Goal: Task Accomplishment & Management: Use online tool/utility

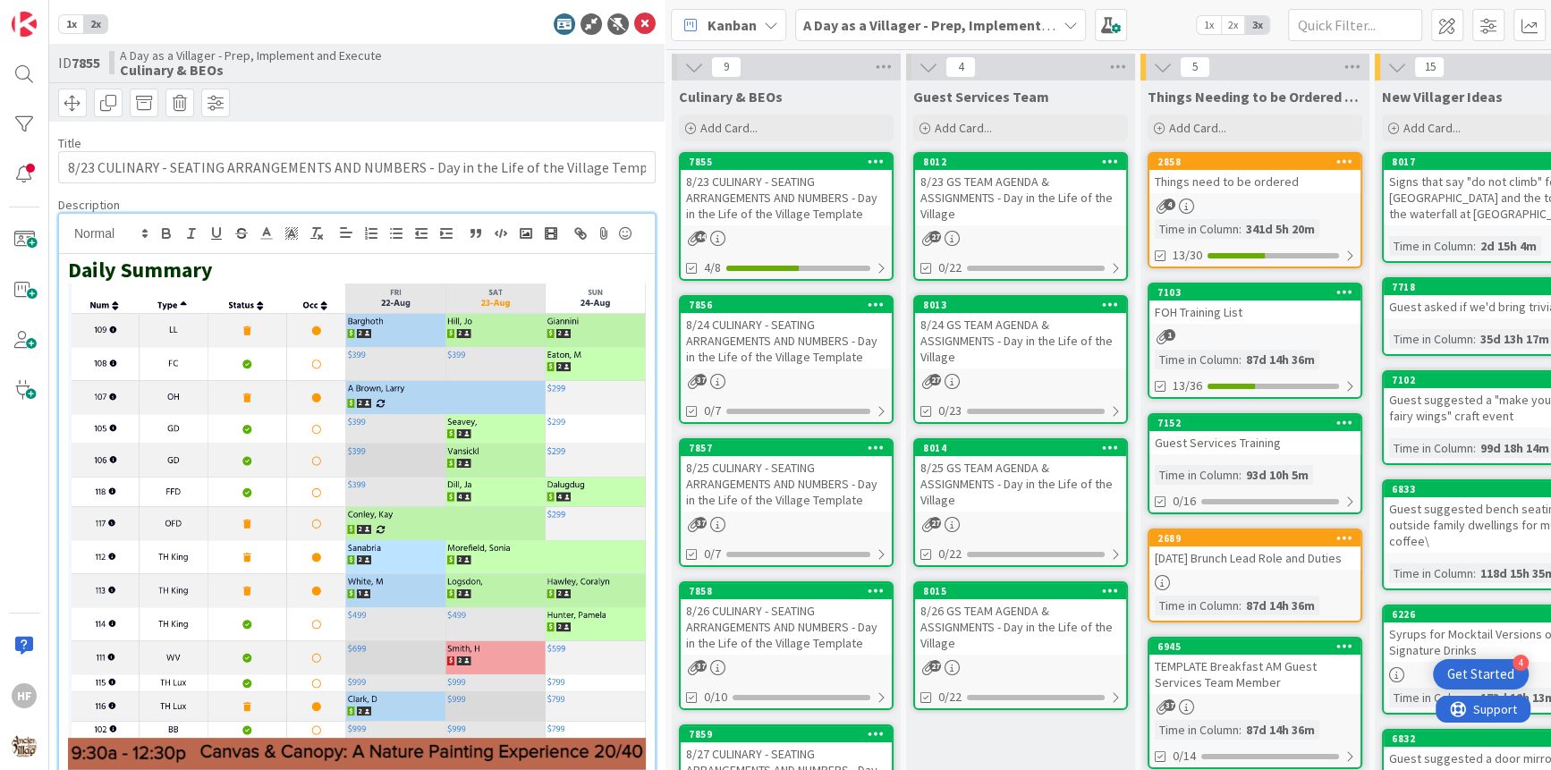
click at [646, 22] on icon at bounding box center [644, 23] width 21 height 21
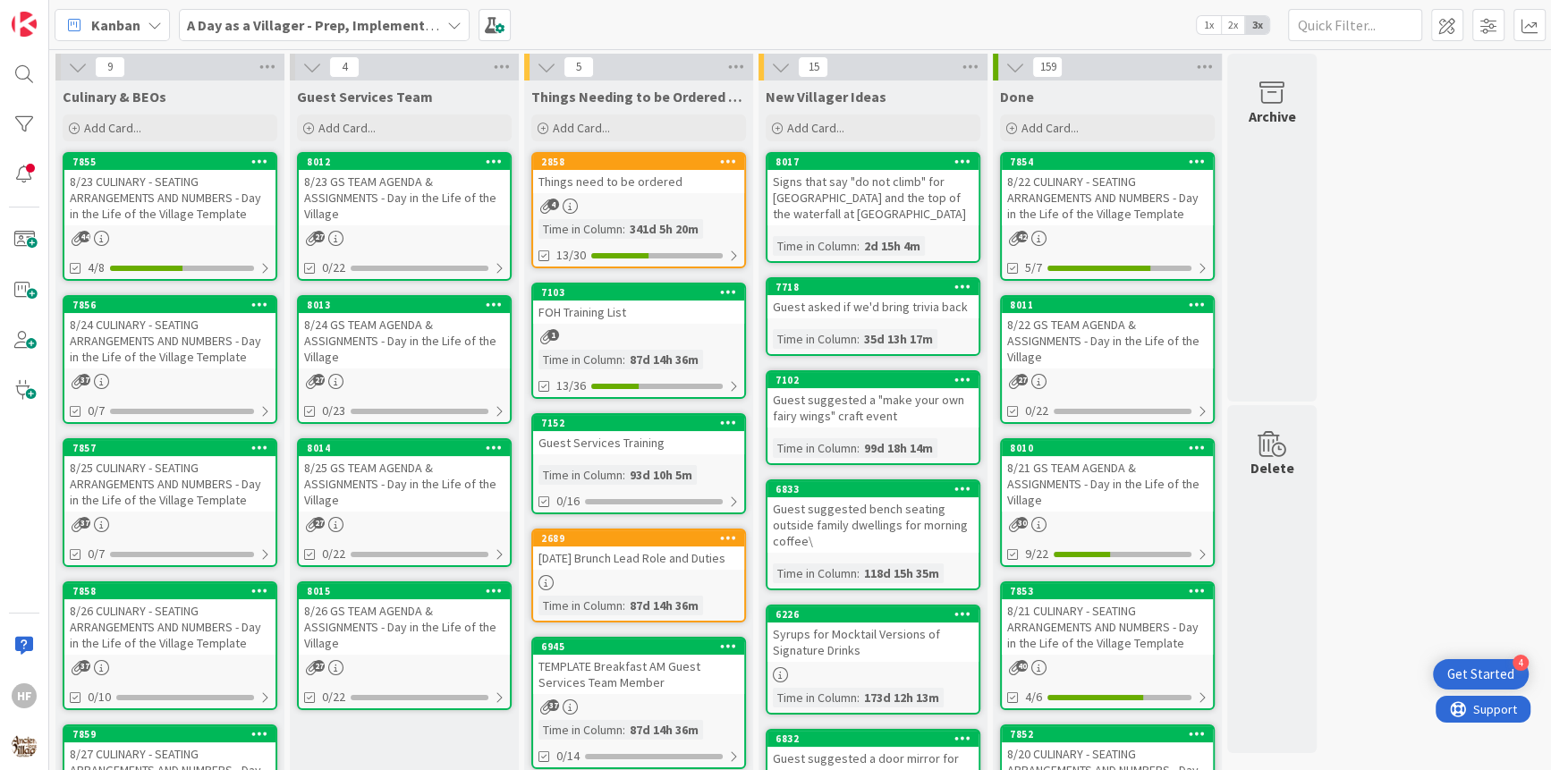
click at [161, 355] on div "8/24 CULINARY - SEATING ARRANGEMENTS AND NUMBERS - Day in the Life of the Villa…" at bounding box center [169, 340] width 211 height 55
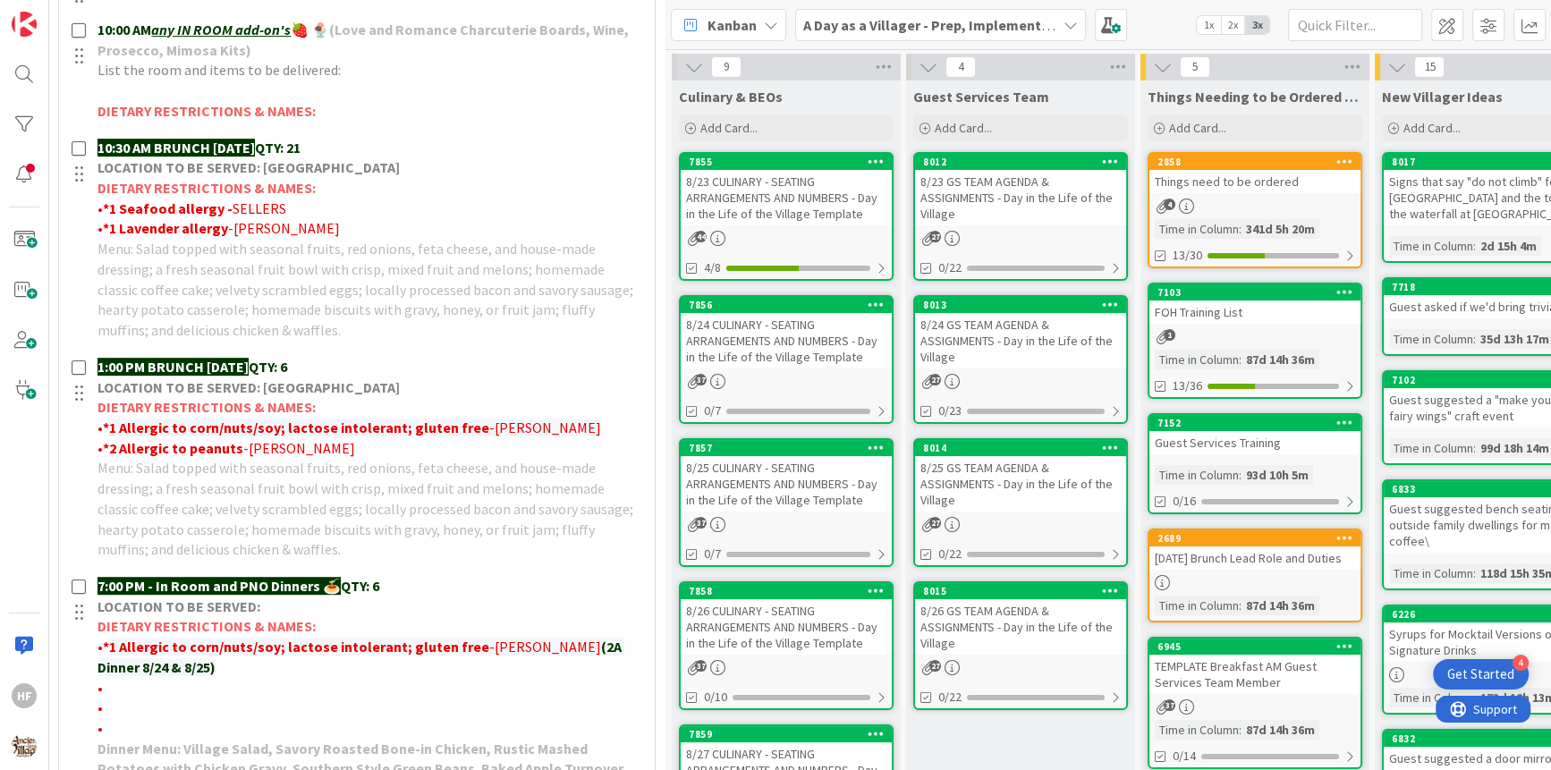
scroll to position [690, 0]
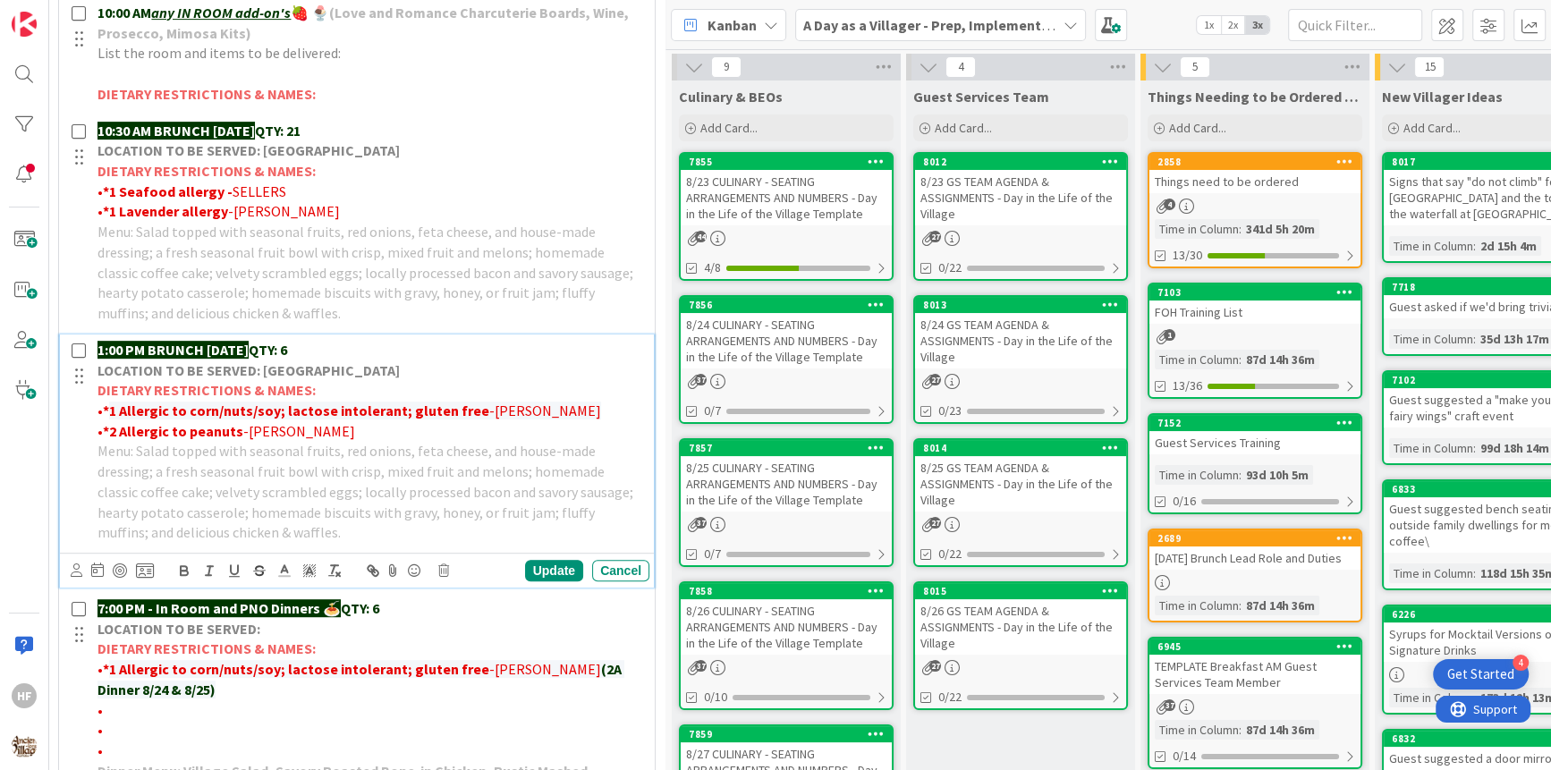
click at [295, 402] on strong "1 Allergic to corn/nuts/soy; lactose intolerant; gluten free" at bounding box center [299, 411] width 380 height 18
click at [177, 407] on strong "1 Allergic to corn/nuts/soy; lactose intolerant; gluten free" at bounding box center [299, 411] width 380 height 18
click at [117, 406] on strong "1 Allergic to corn/nuts/soy; lactose intolerant; gluten free" at bounding box center [299, 411] width 380 height 18
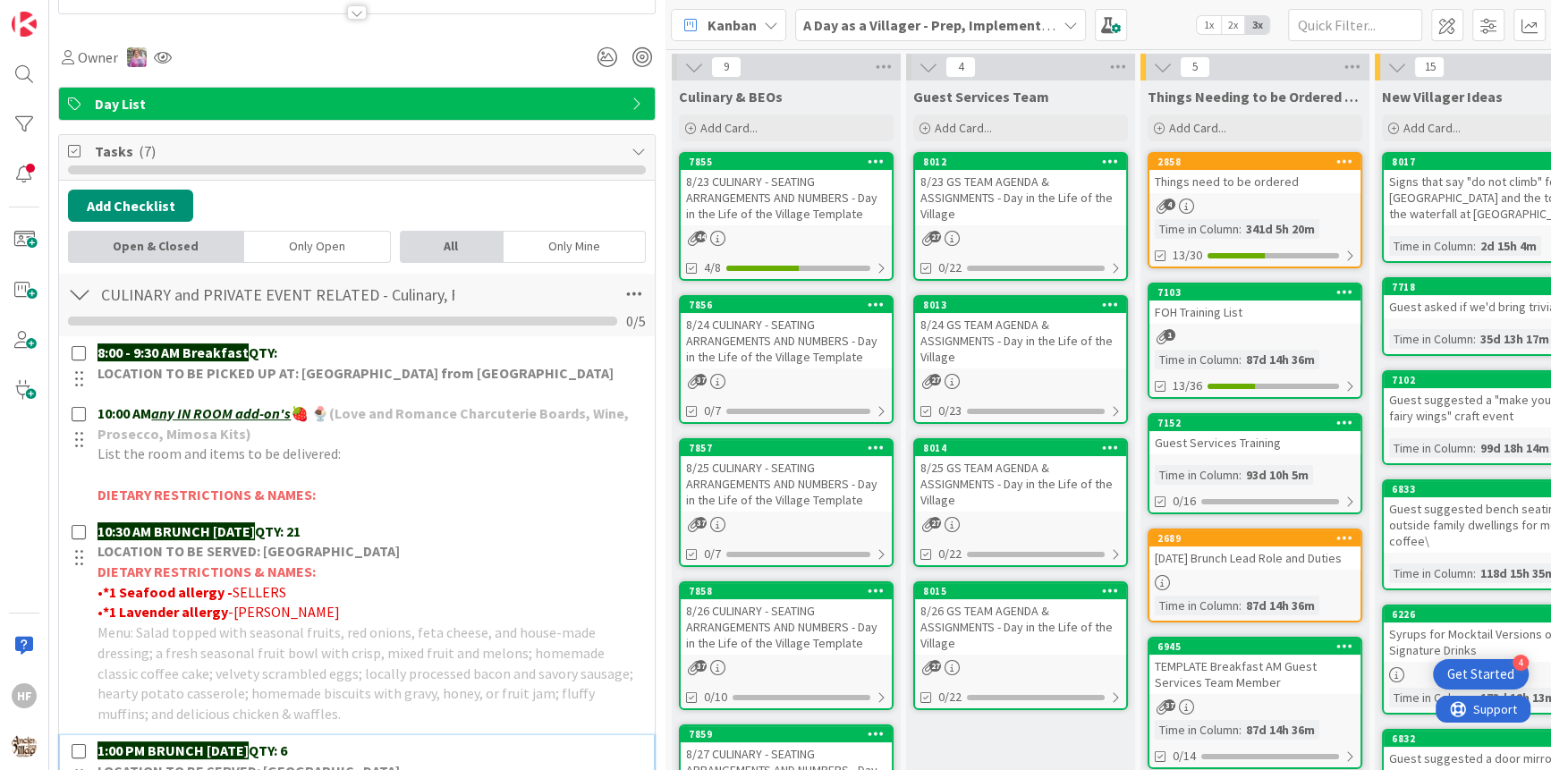
scroll to position [0, 0]
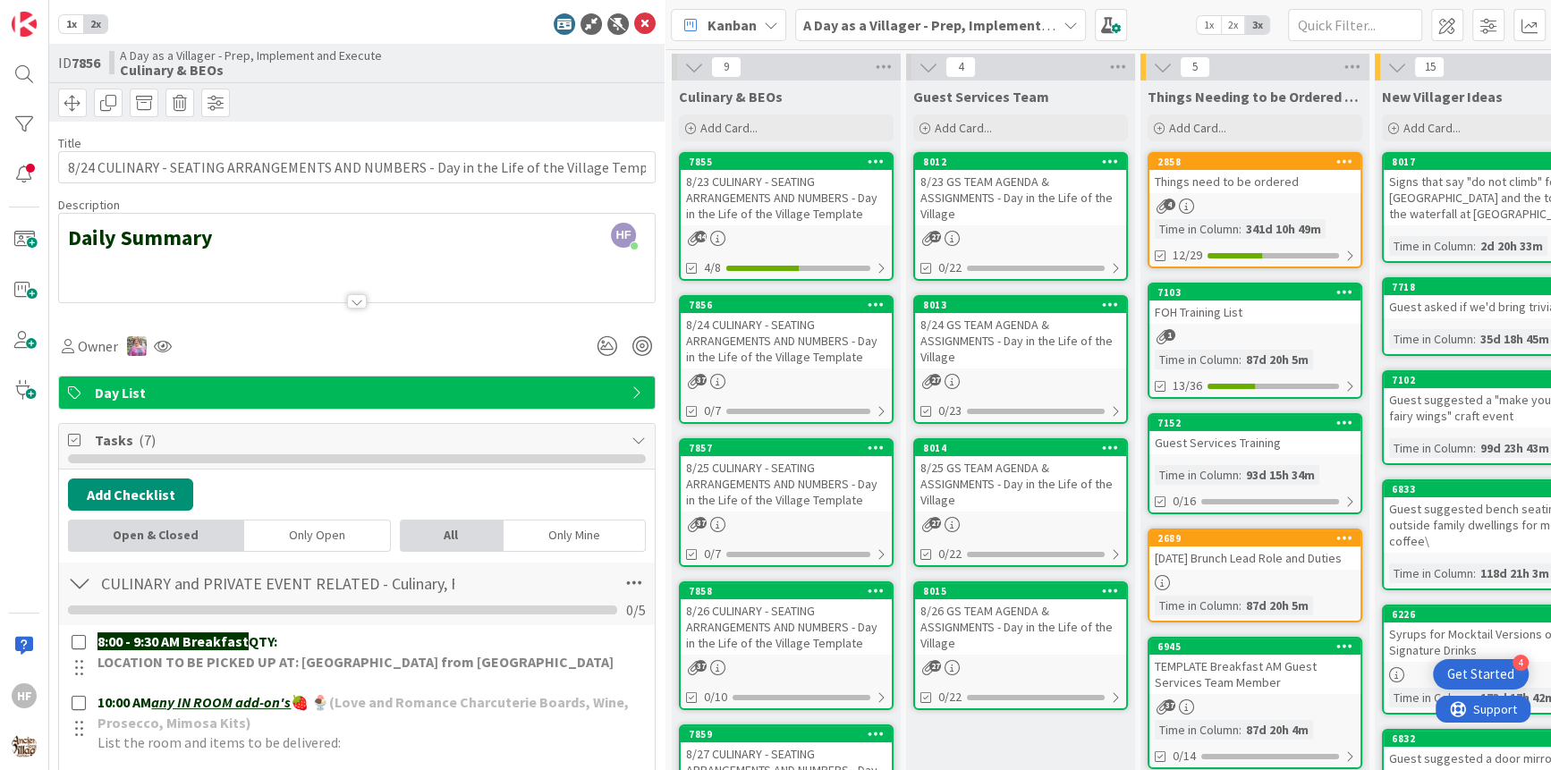
click at [634, 25] on icon at bounding box center [644, 23] width 21 height 21
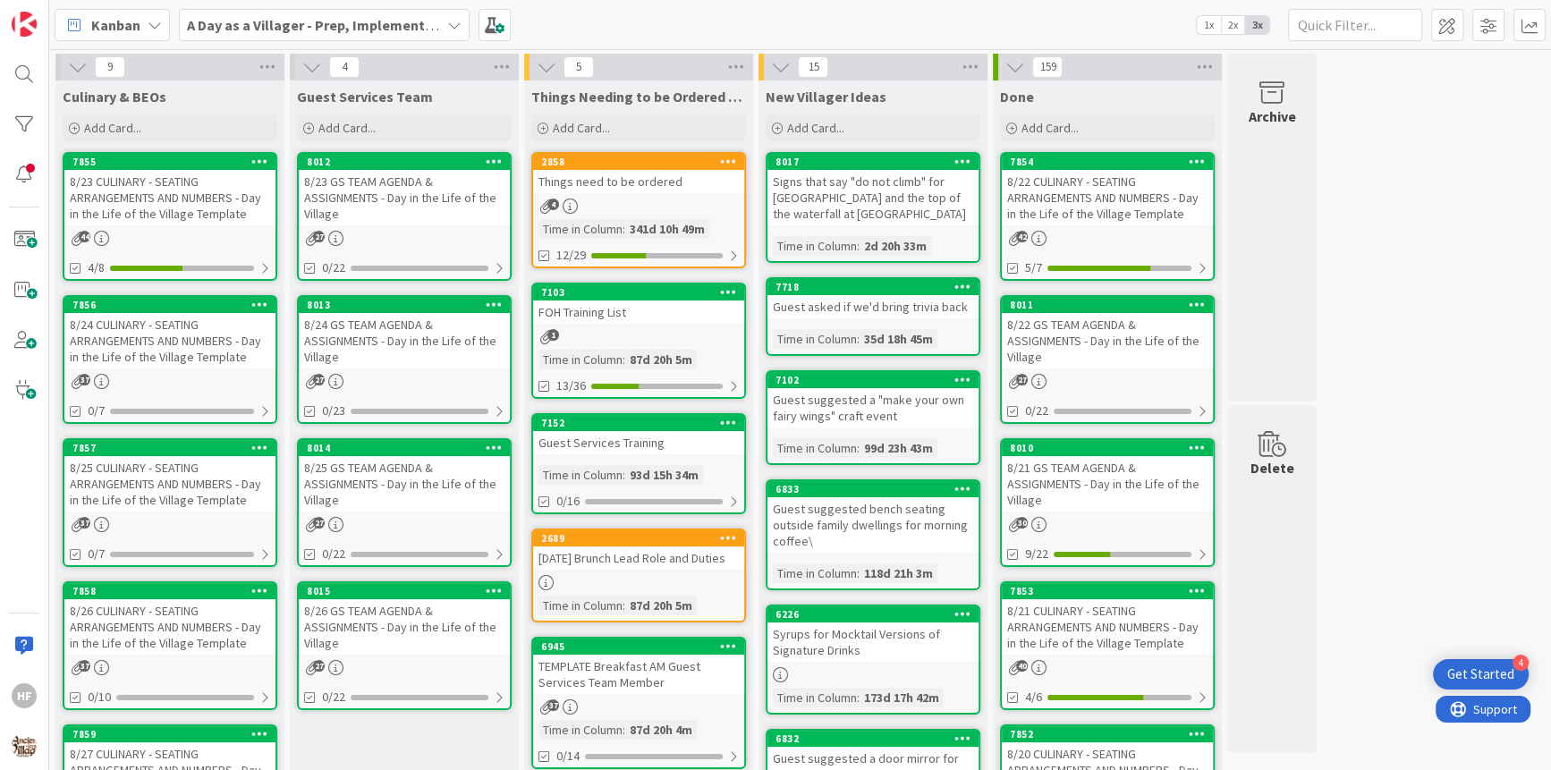
click at [184, 358] on div "8/24 CULINARY - SEATING ARRANGEMENTS AND NUMBERS - Day in the Life of the Villa…" at bounding box center [169, 340] width 211 height 55
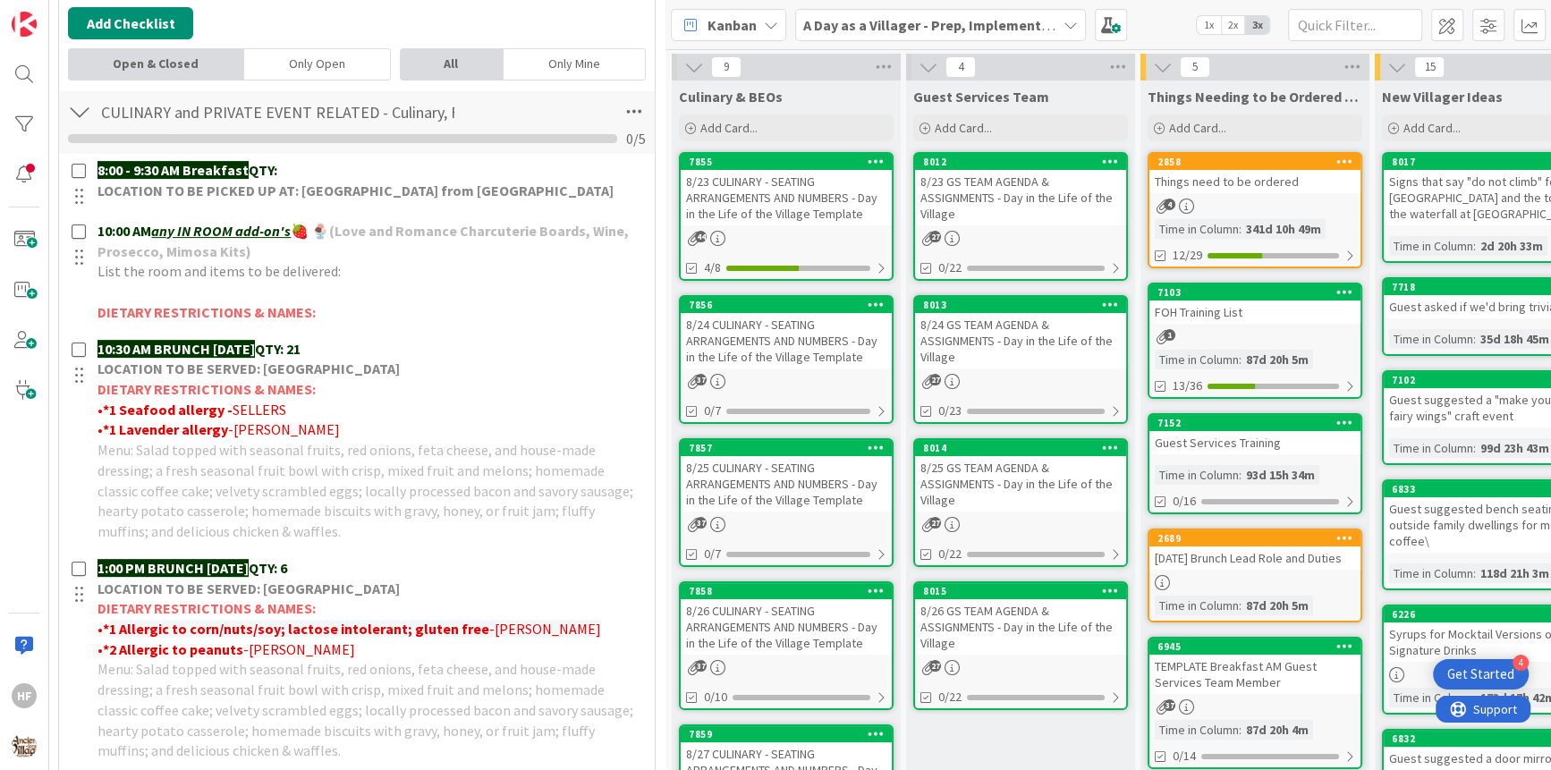
scroll to position [474, 0]
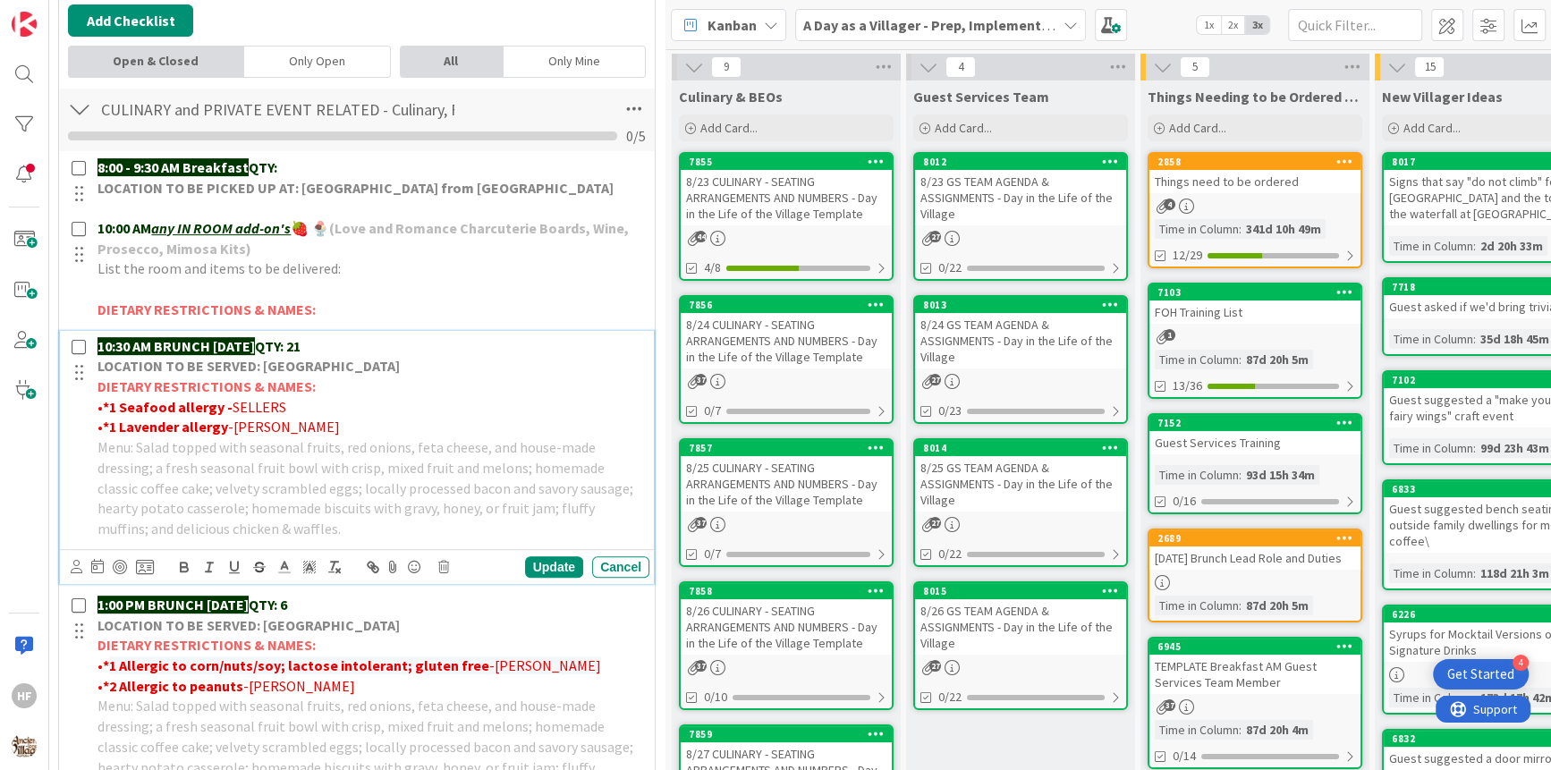
click at [386, 346] on p "10:30 AM BRUNCH [DATE] QTY: 21" at bounding box center [369, 346] width 545 height 21
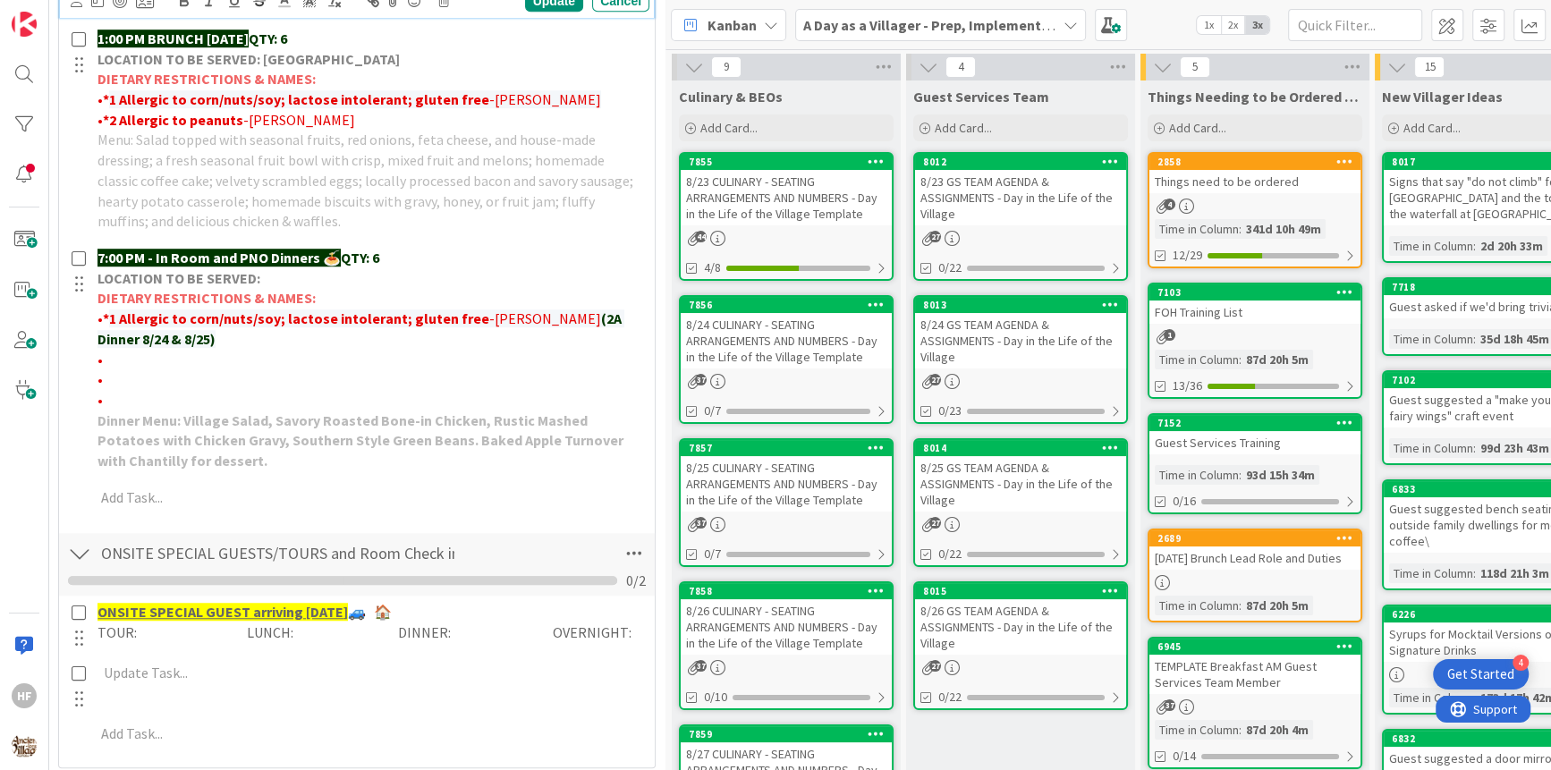
scroll to position [0, 0]
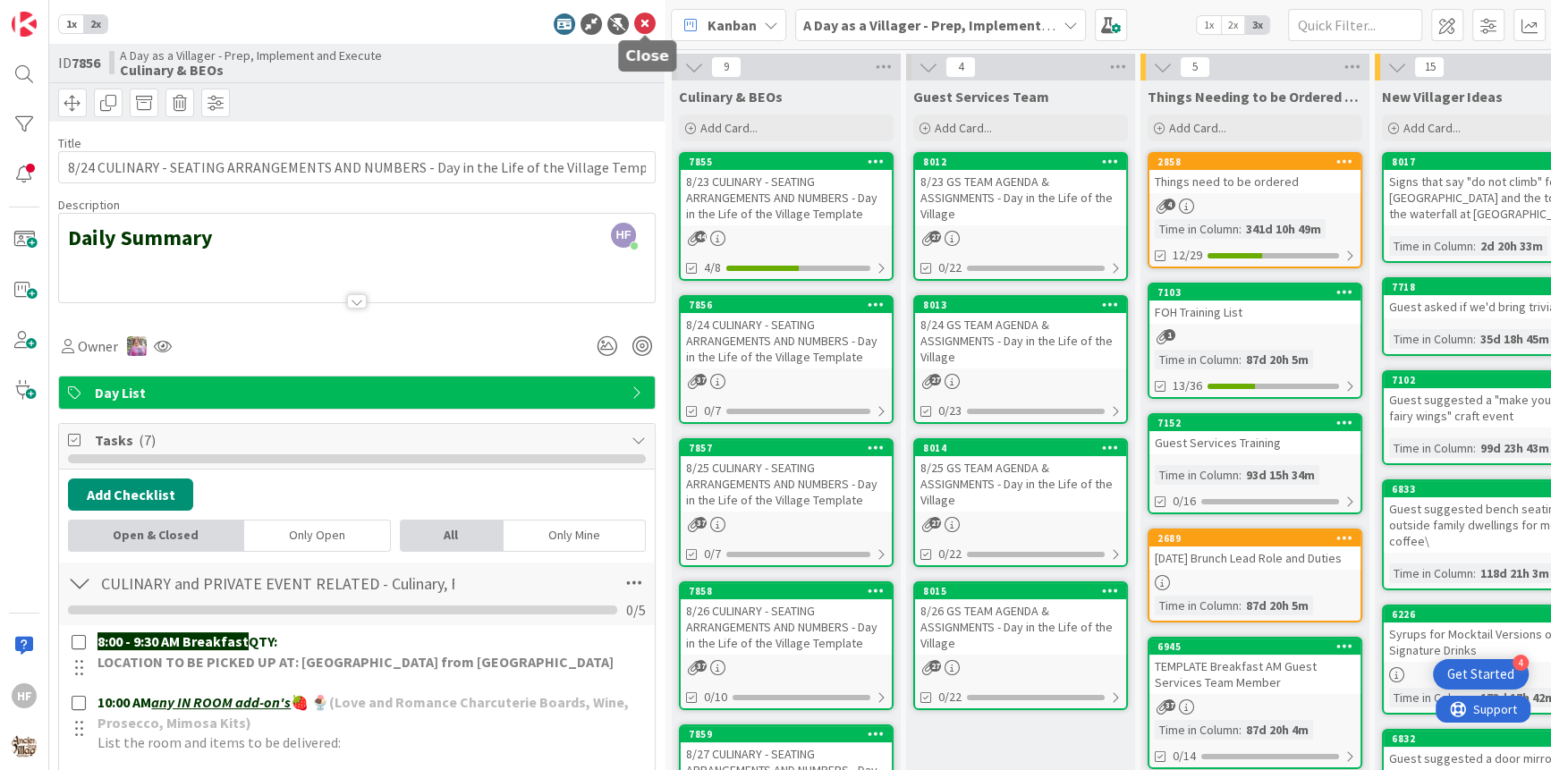
click at [647, 16] on icon at bounding box center [644, 23] width 21 height 21
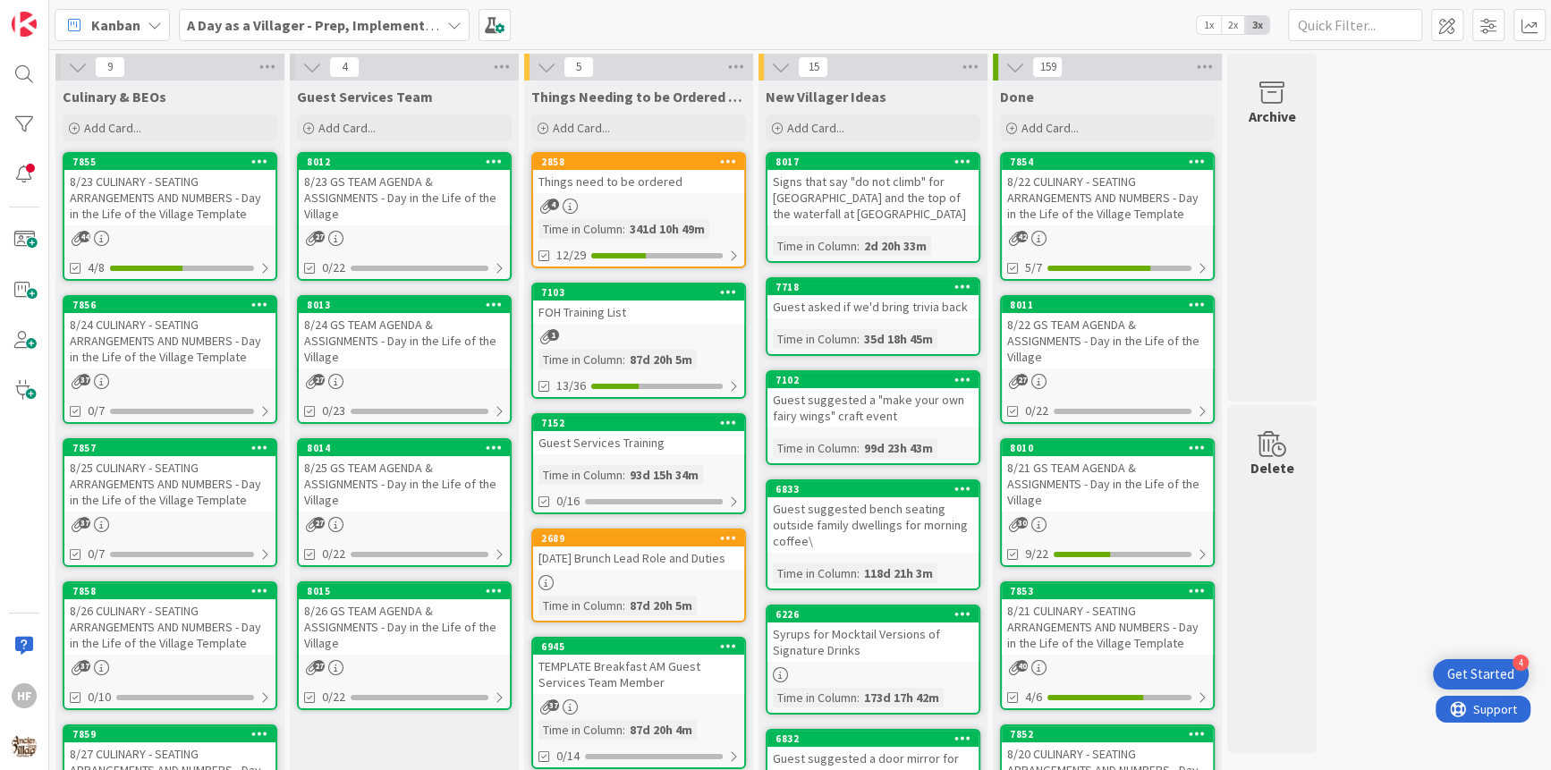
click at [166, 500] on div "8/25 CULINARY - SEATING ARRANGEMENTS AND NUMBERS - Day in the Life of the Villa…" at bounding box center [169, 483] width 211 height 55
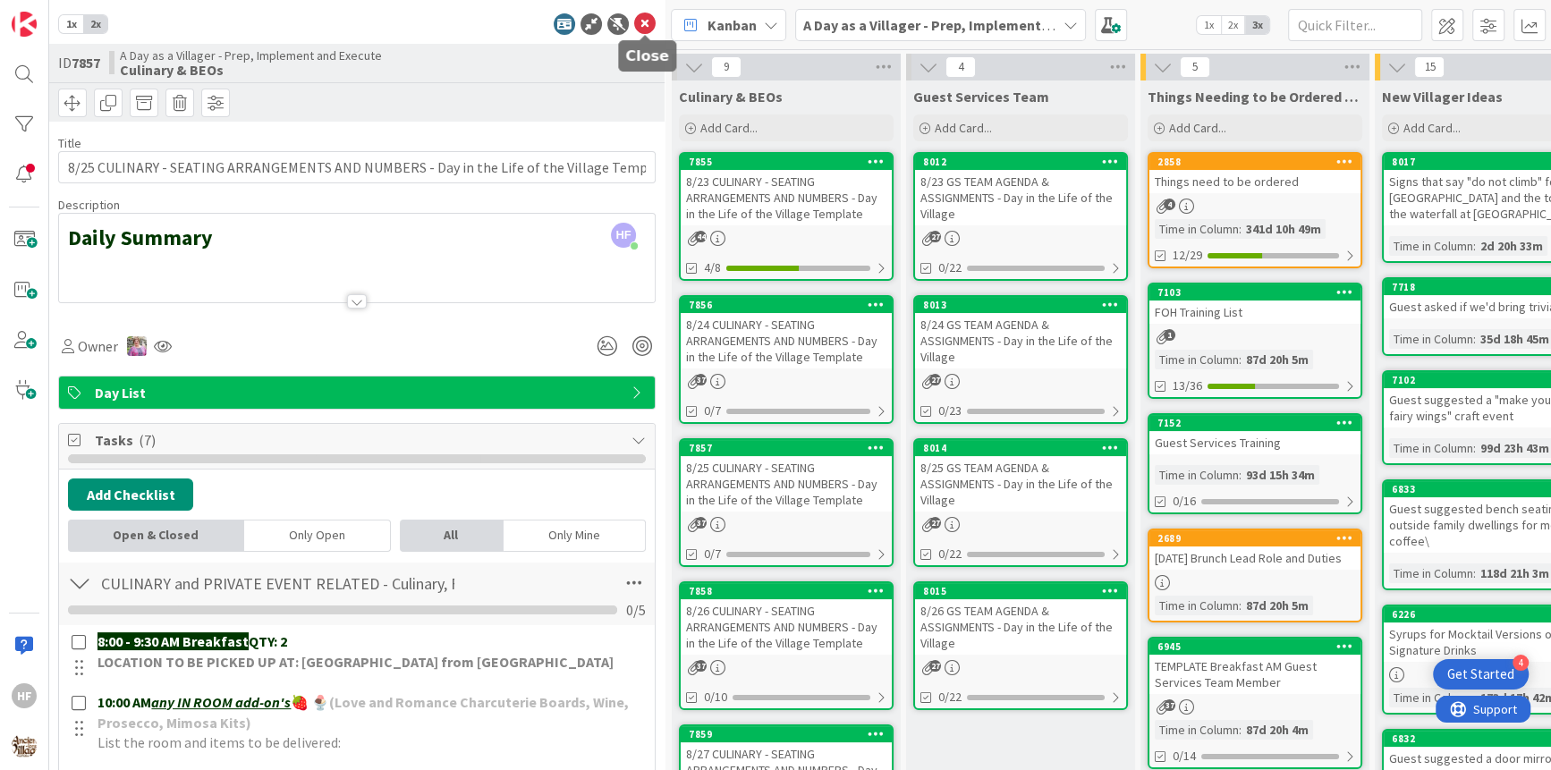
click at [643, 20] on icon at bounding box center [644, 23] width 21 height 21
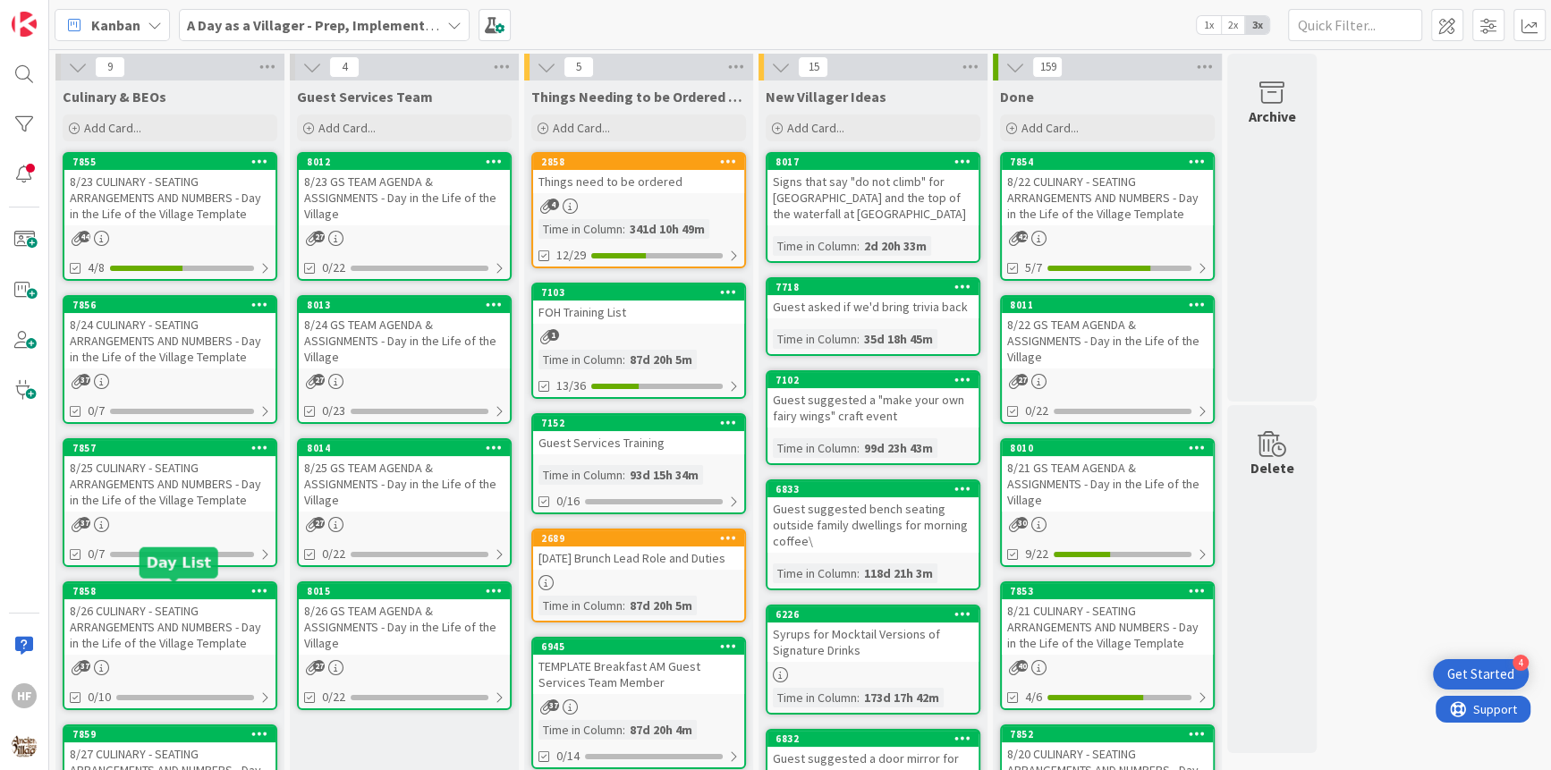
click at [161, 594] on div "7858" at bounding box center [173, 591] width 203 height 13
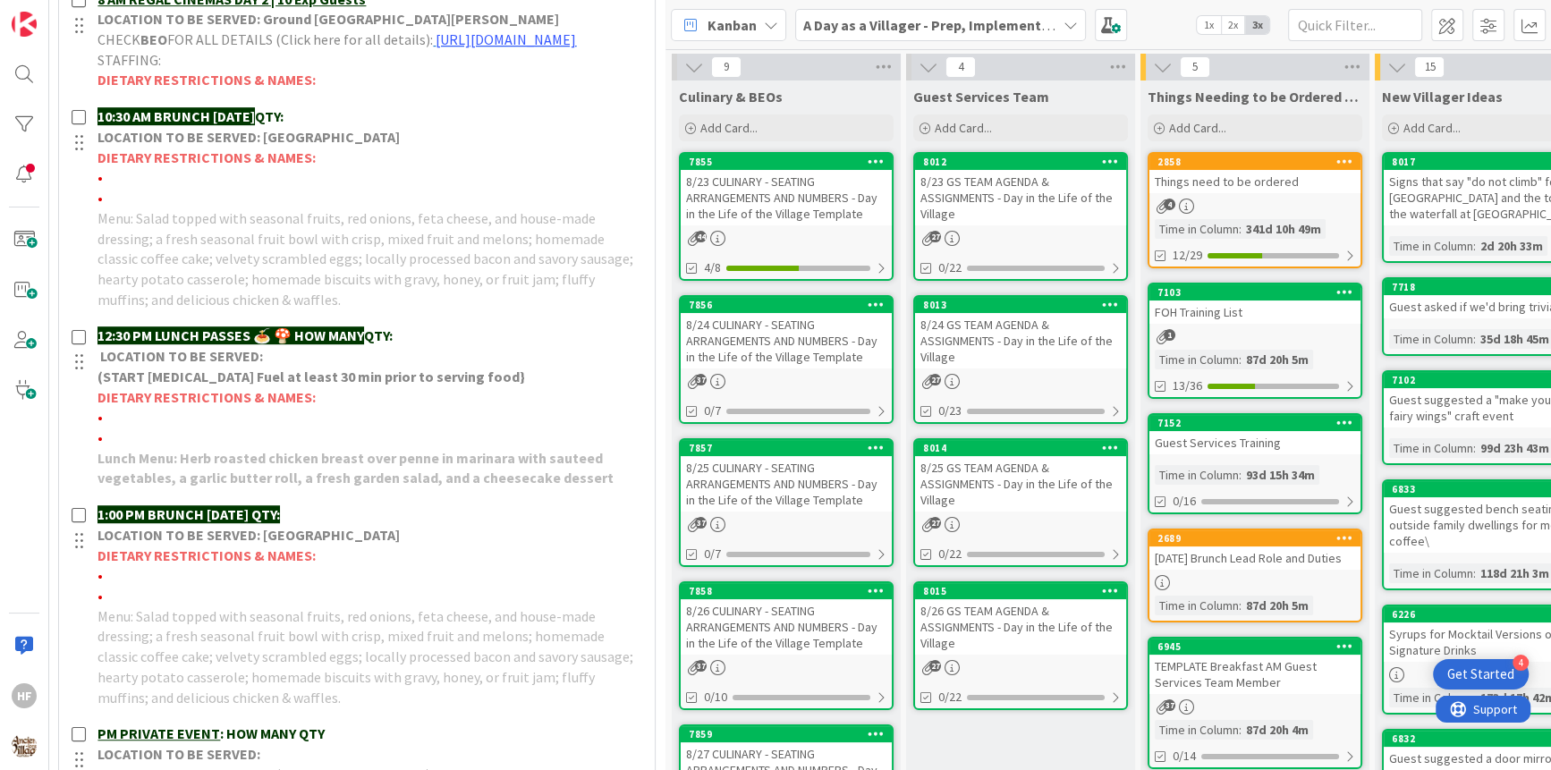
scroll to position [825, 0]
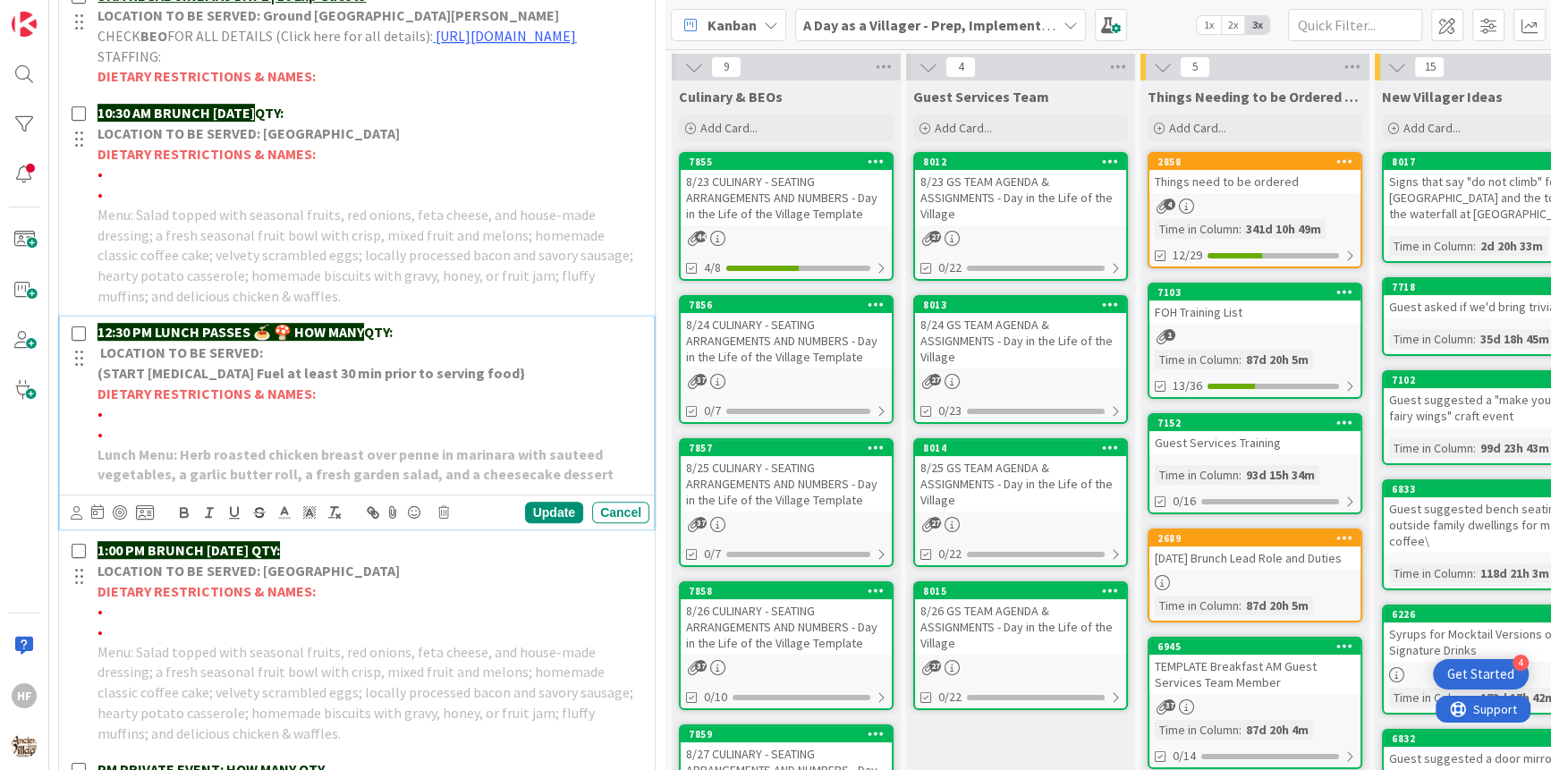
click at [432, 343] on p "12:30 PM LUNCH PASSES 🍝 🍄 HOW MANY QTY:" at bounding box center [369, 332] width 545 height 21
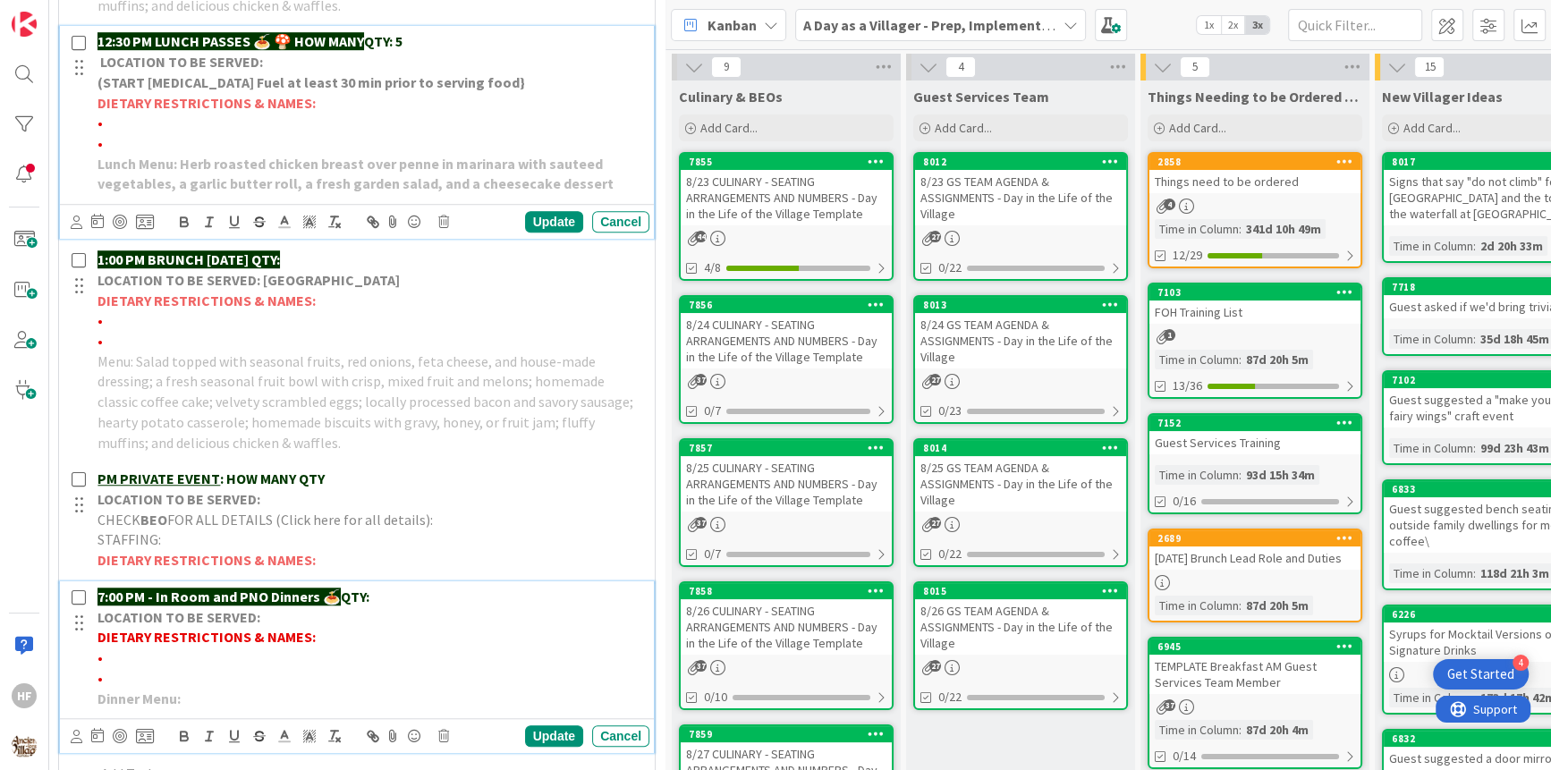
click at [455, 607] on p "7:00 PM - In Room and PNO Dinners 🍝 QTY:" at bounding box center [369, 597] width 545 height 21
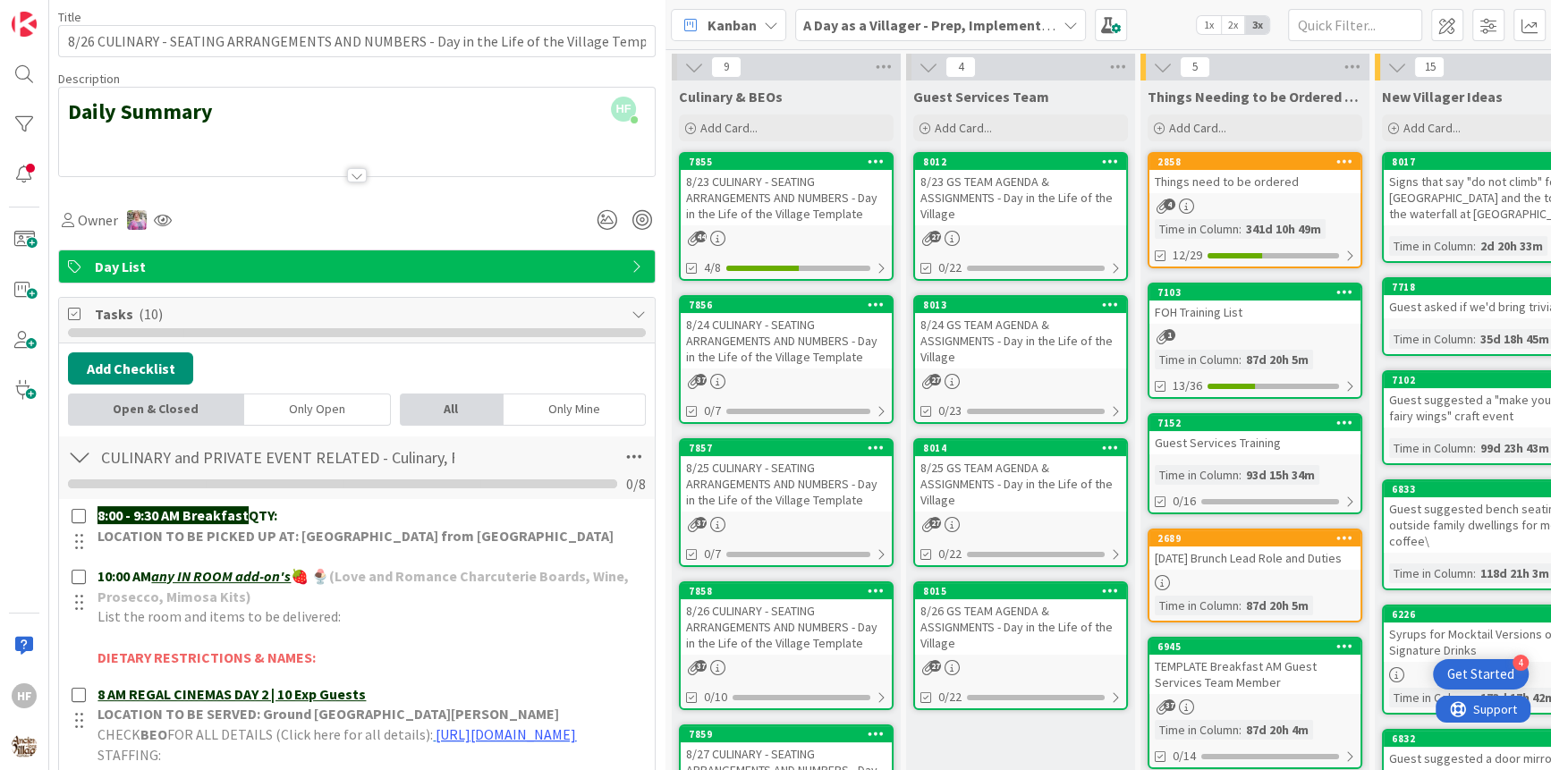
scroll to position [0, 0]
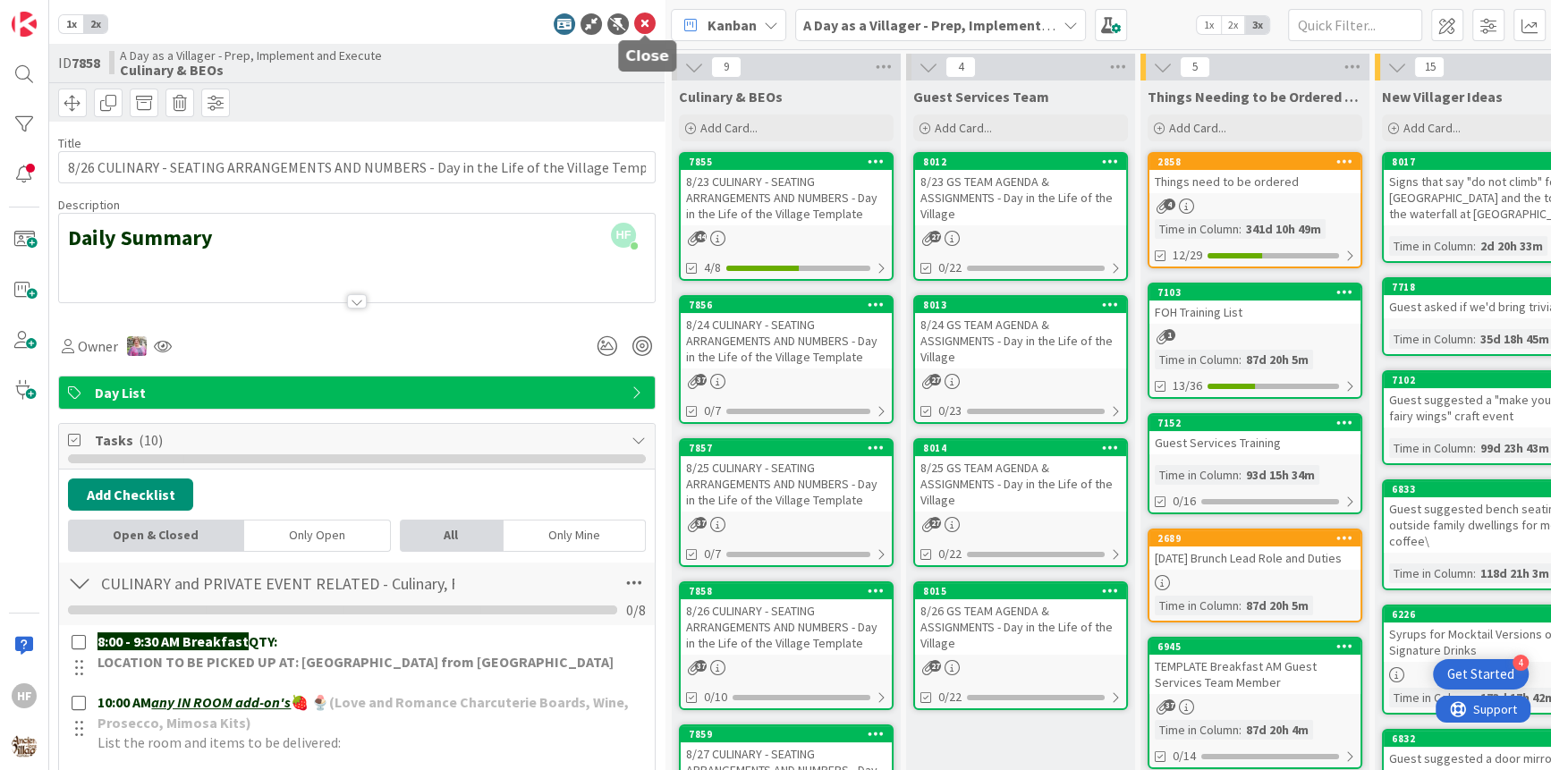
click at [646, 31] on icon at bounding box center [644, 23] width 21 height 21
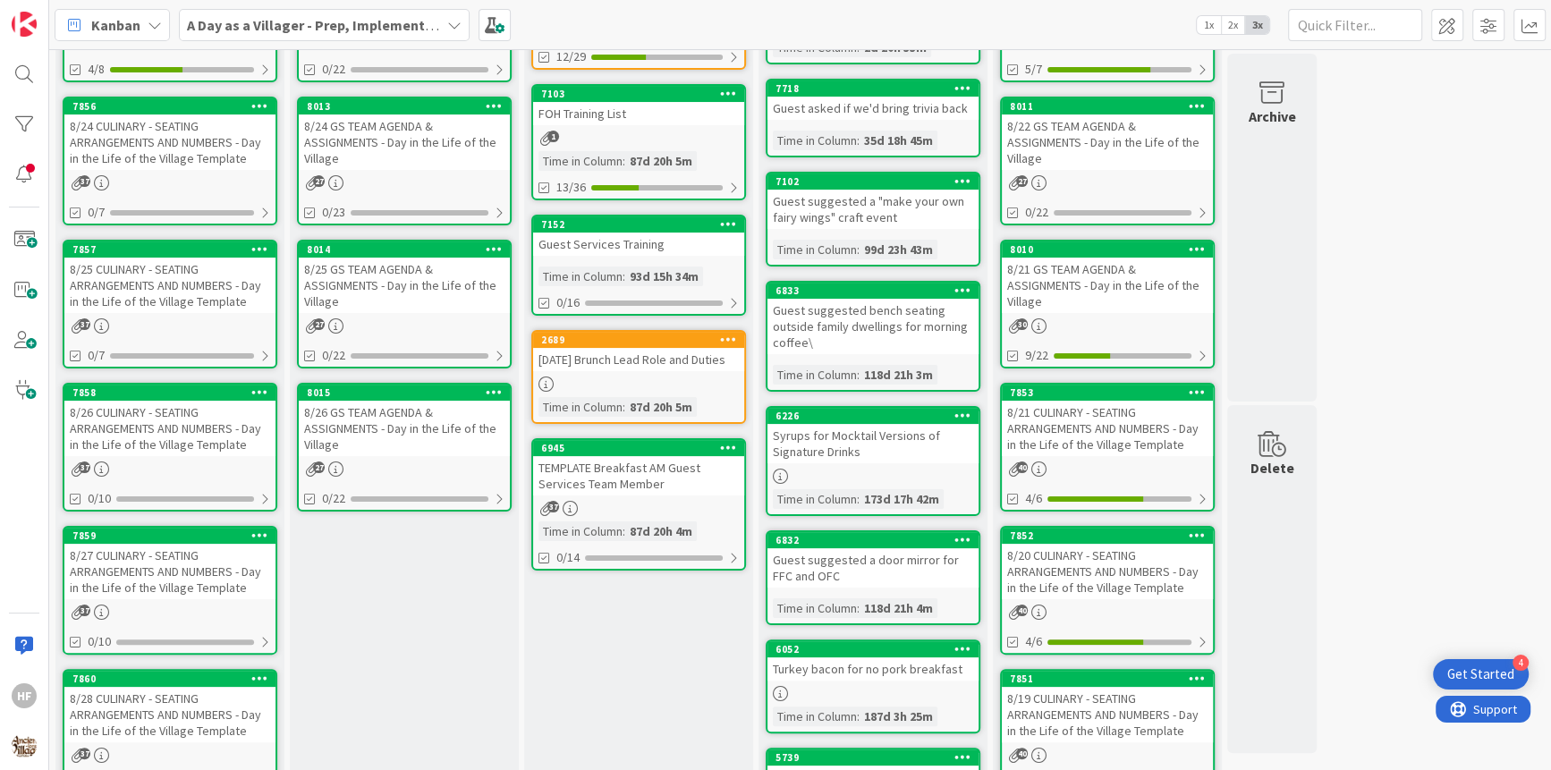
click at [219, 562] on div "8/27 CULINARY - SEATING ARRANGEMENTS AND NUMBERS - Day in the Life of the Villa…" at bounding box center [169, 571] width 211 height 55
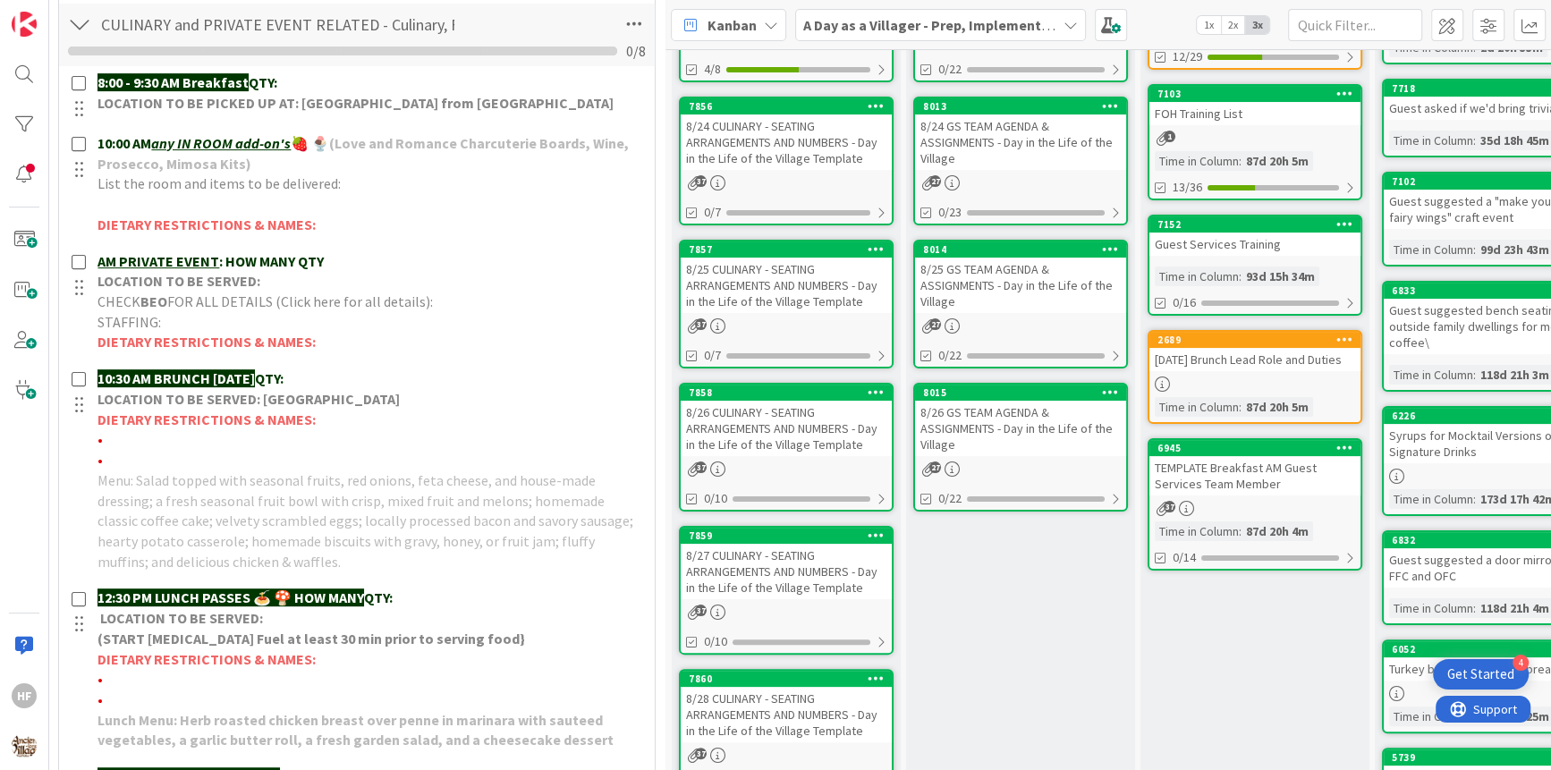
scroll to position [568, 0]
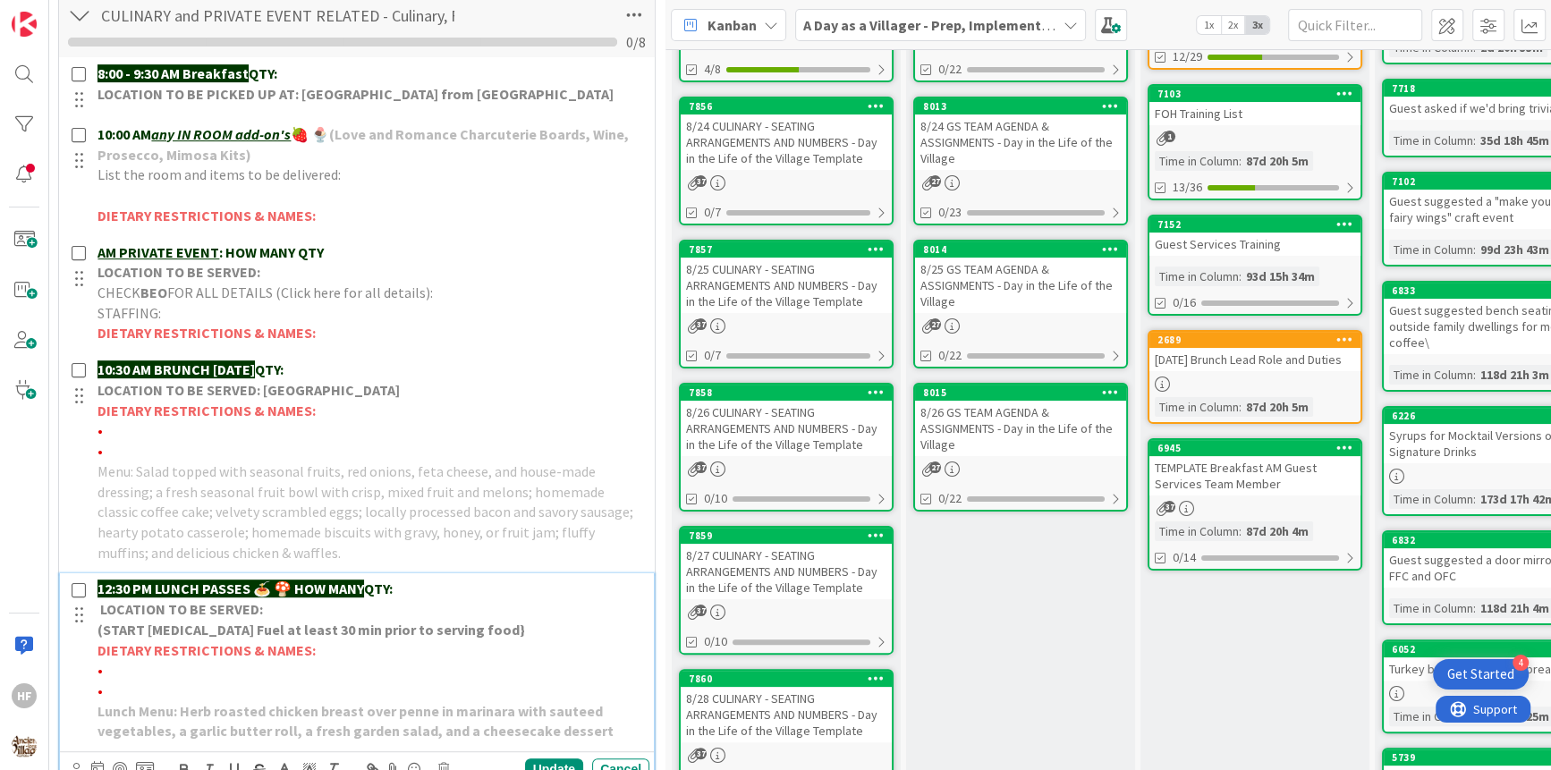
click at [540, 580] on p "12:30 PM LUNCH PASSES 🍝 🍄 HOW MANY QTY:" at bounding box center [369, 589] width 545 height 21
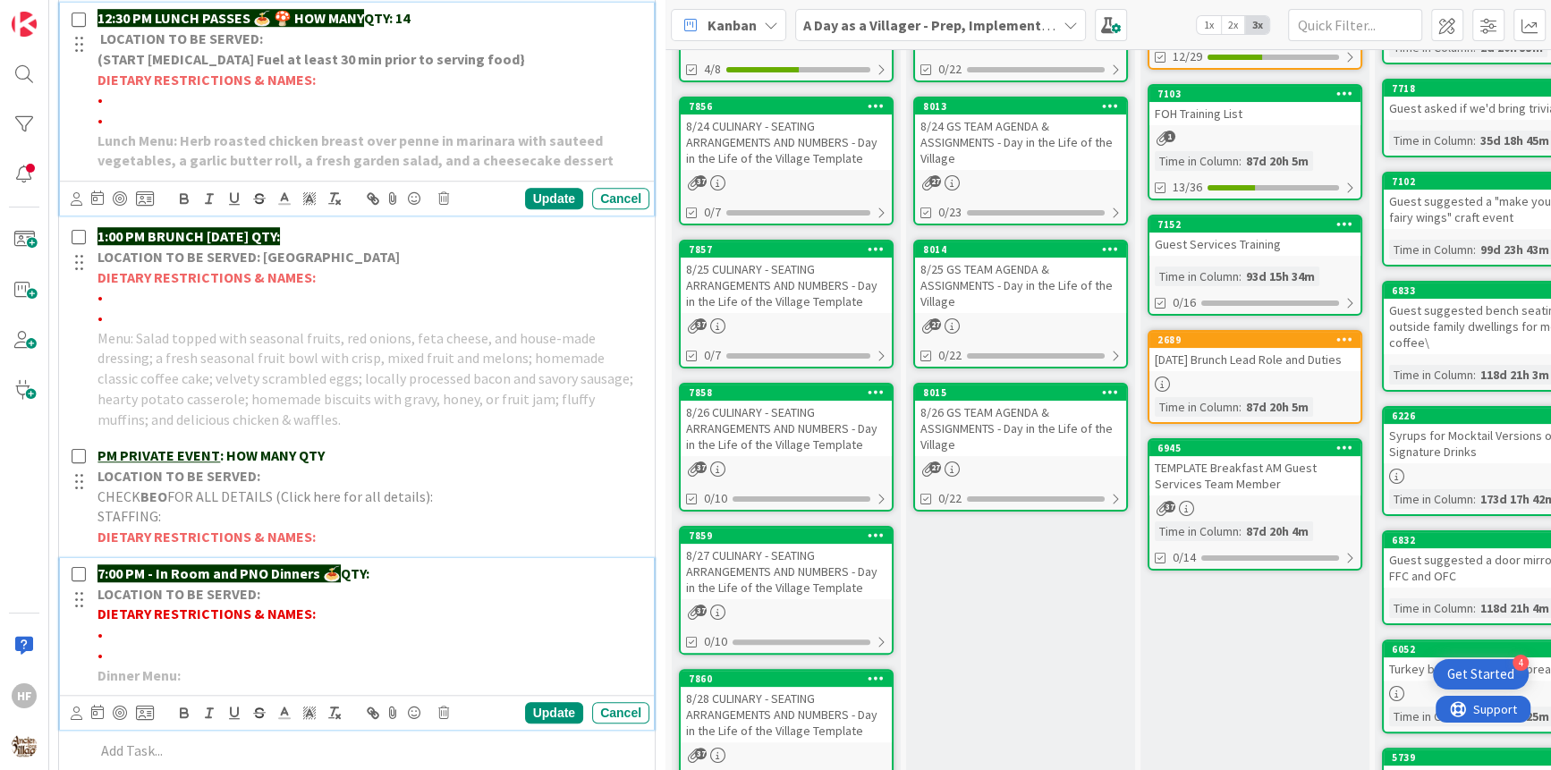
click at [484, 584] on p "LOCATION TO BE SERVED:" at bounding box center [369, 594] width 545 height 21
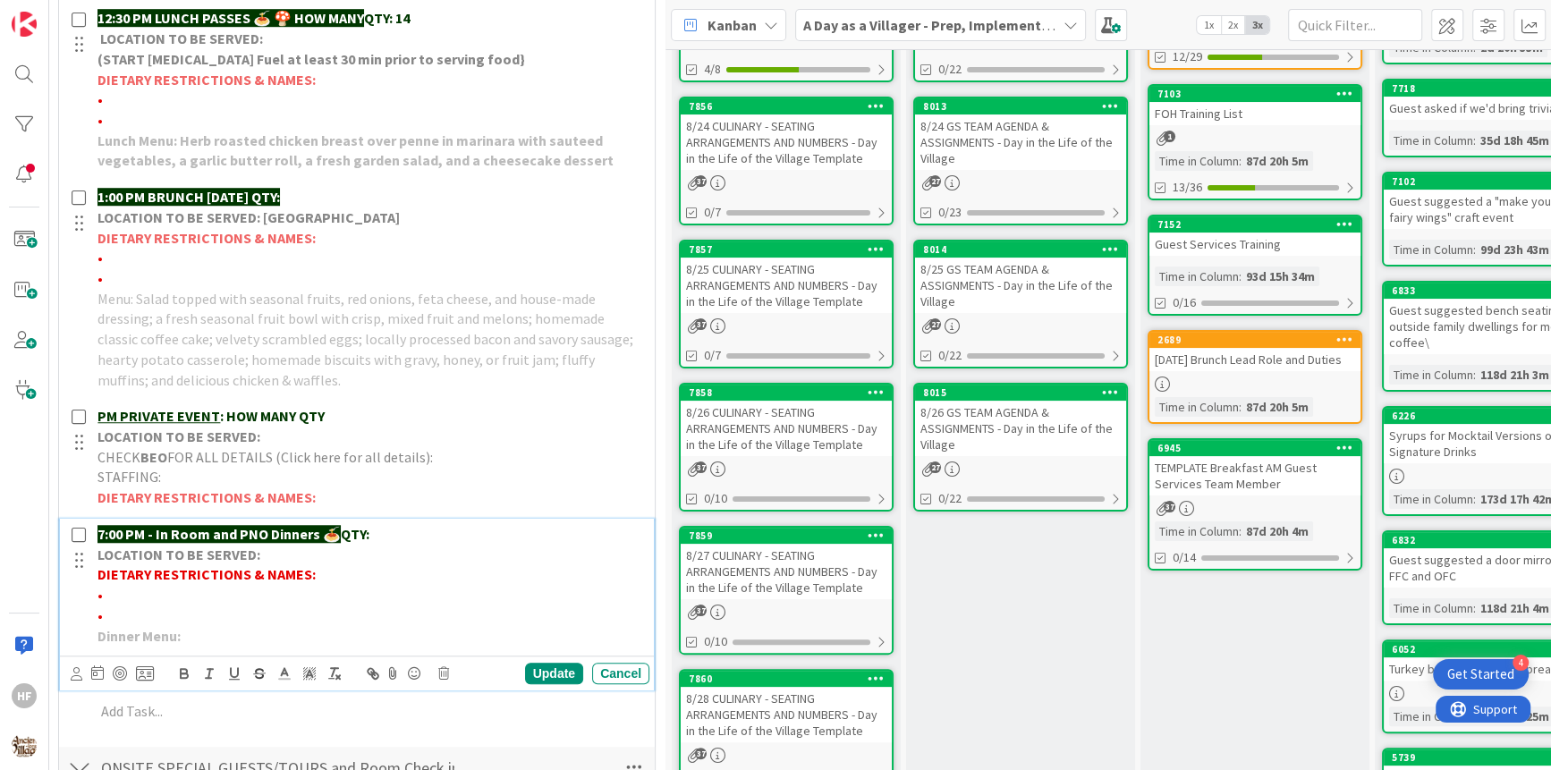
scroll to position [1100, 0]
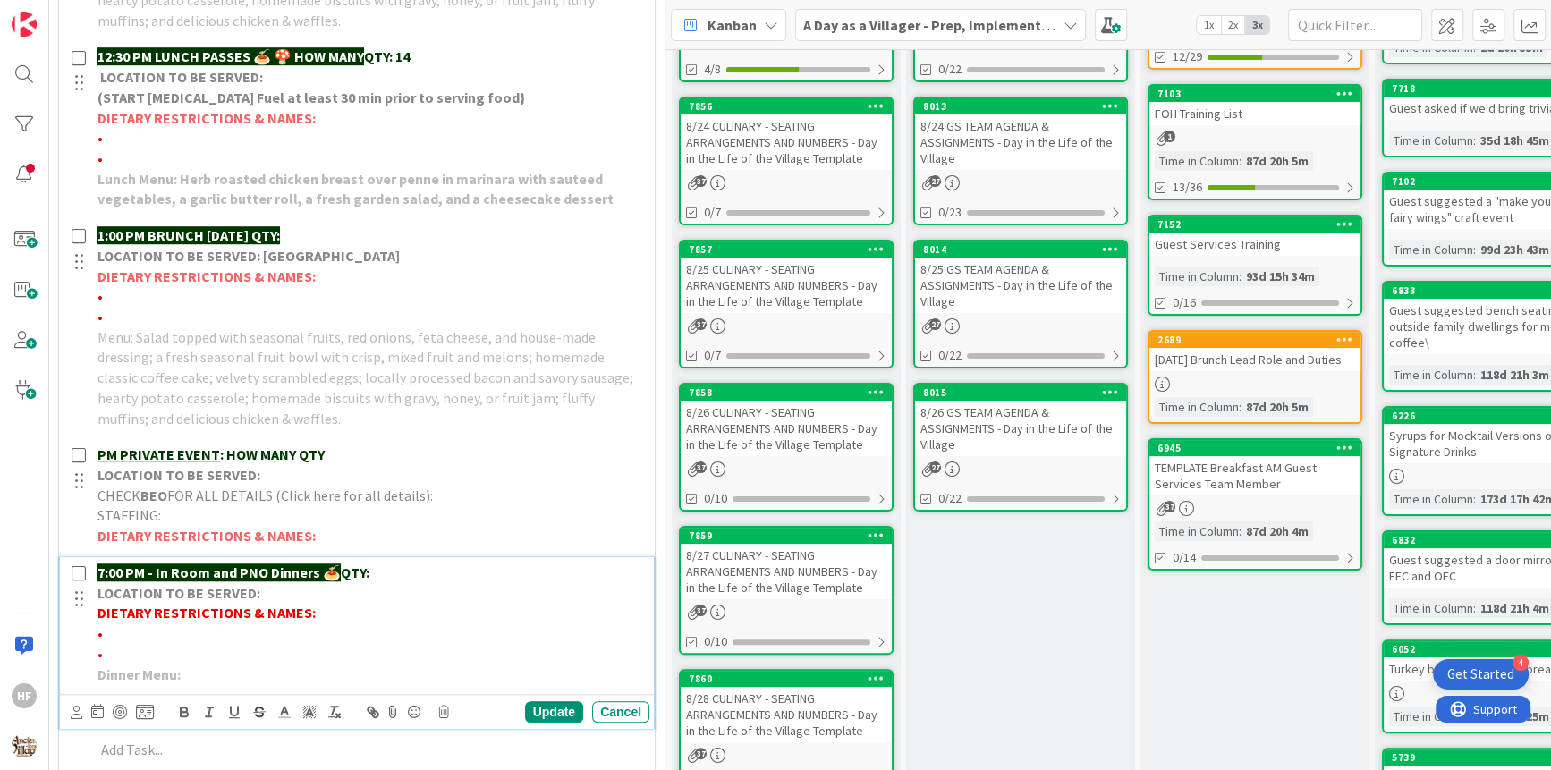
click at [469, 569] on p "7:00 PM - In Room and PNO Dinners 🍝 QTY:" at bounding box center [369, 573] width 545 height 21
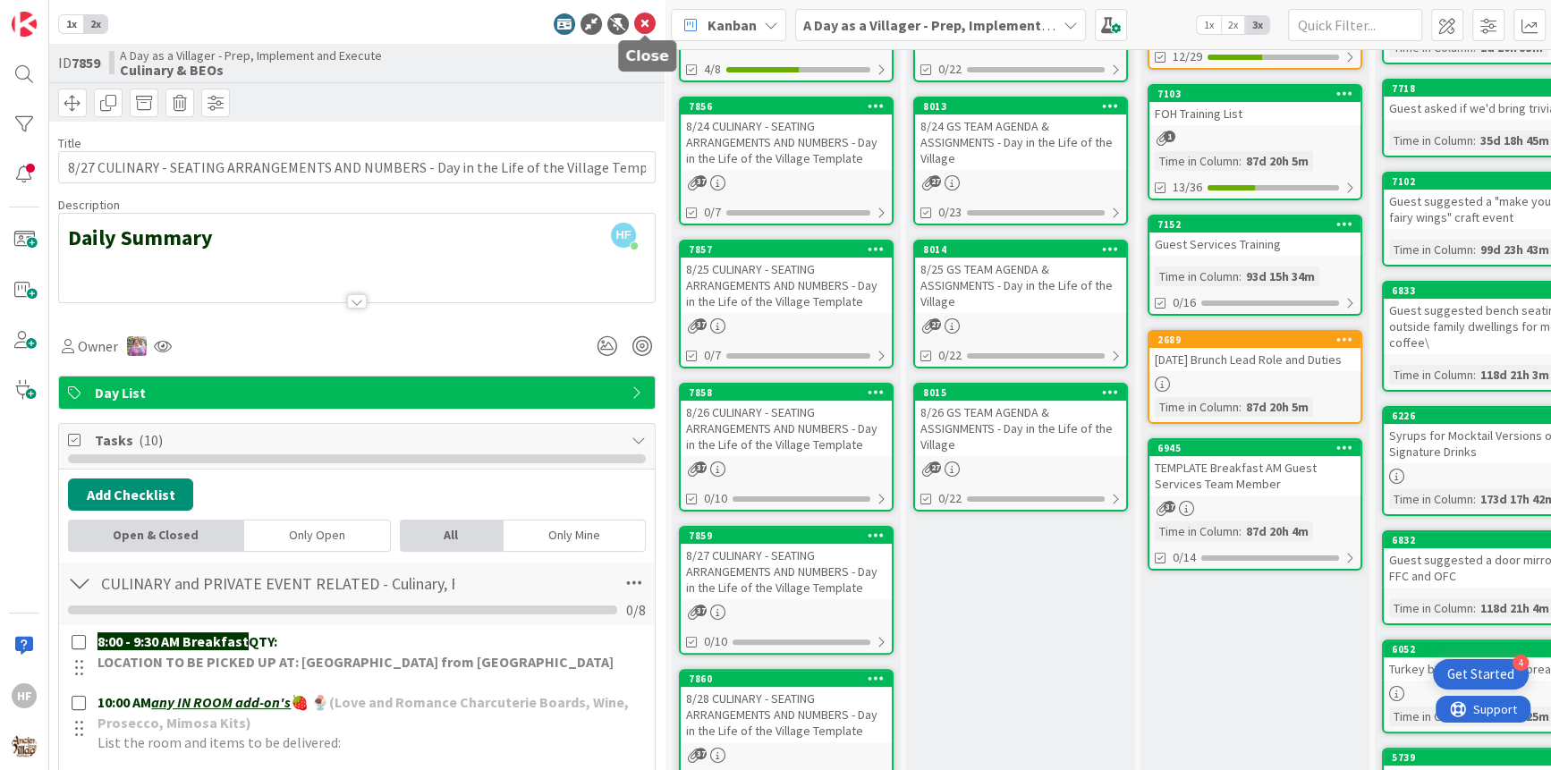
click at [643, 31] on icon at bounding box center [644, 23] width 21 height 21
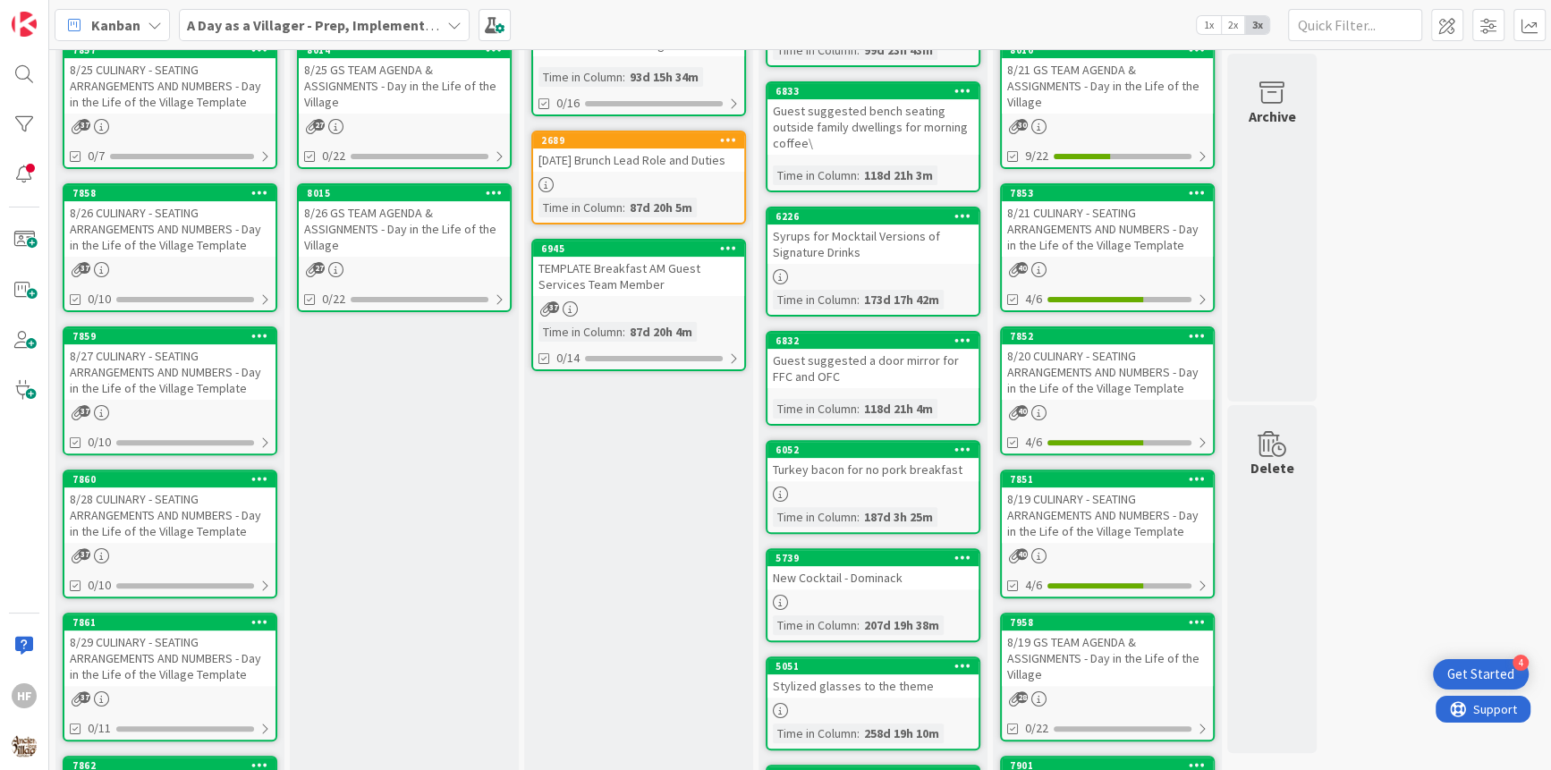
click at [162, 536] on div "8/28 CULINARY - SEATING ARRANGEMENTS AND NUMBERS - Day in the Life of the Villa…" at bounding box center [169, 514] width 211 height 55
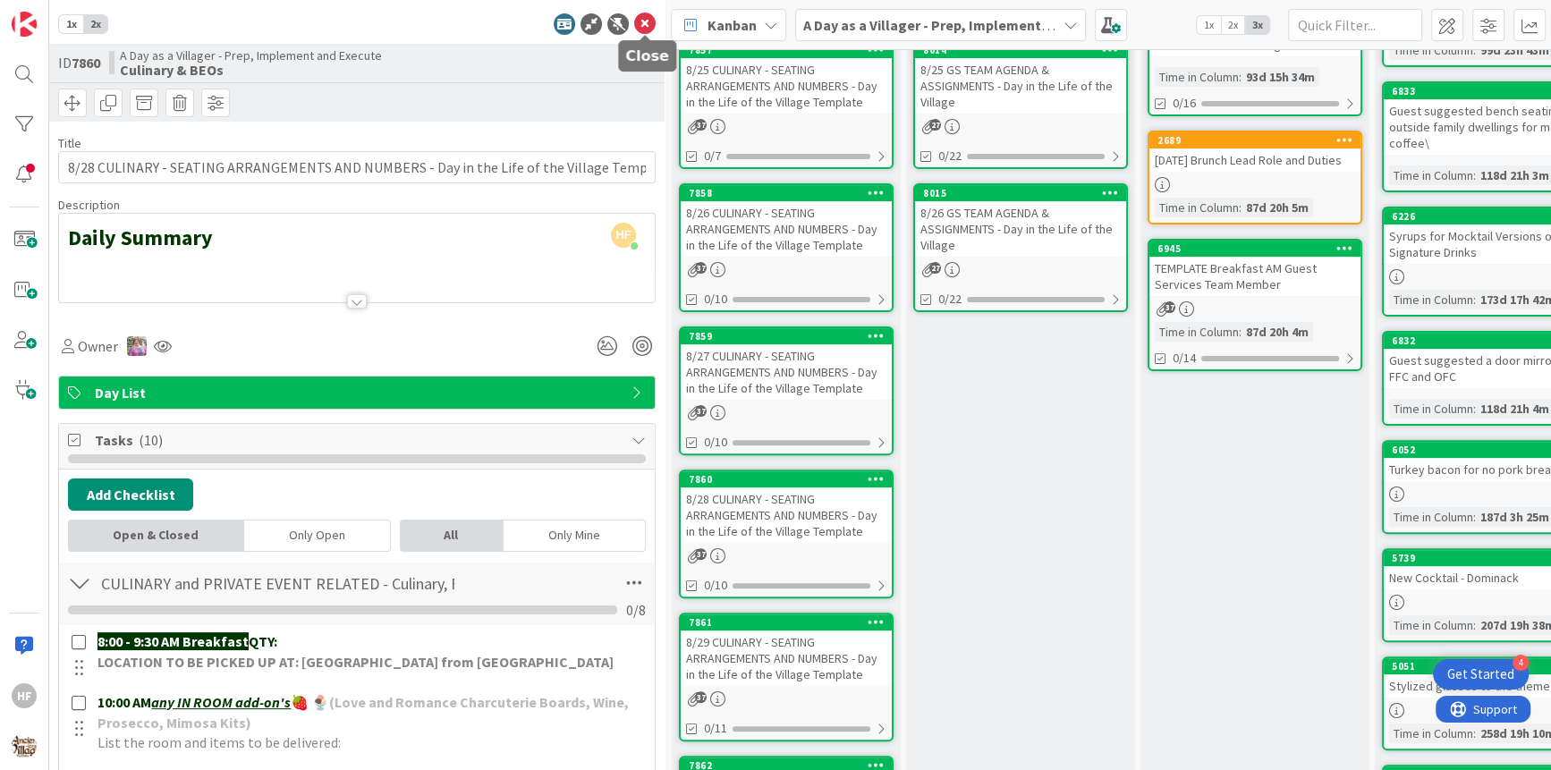
click at [645, 22] on icon at bounding box center [644, 23] width 21 height 21
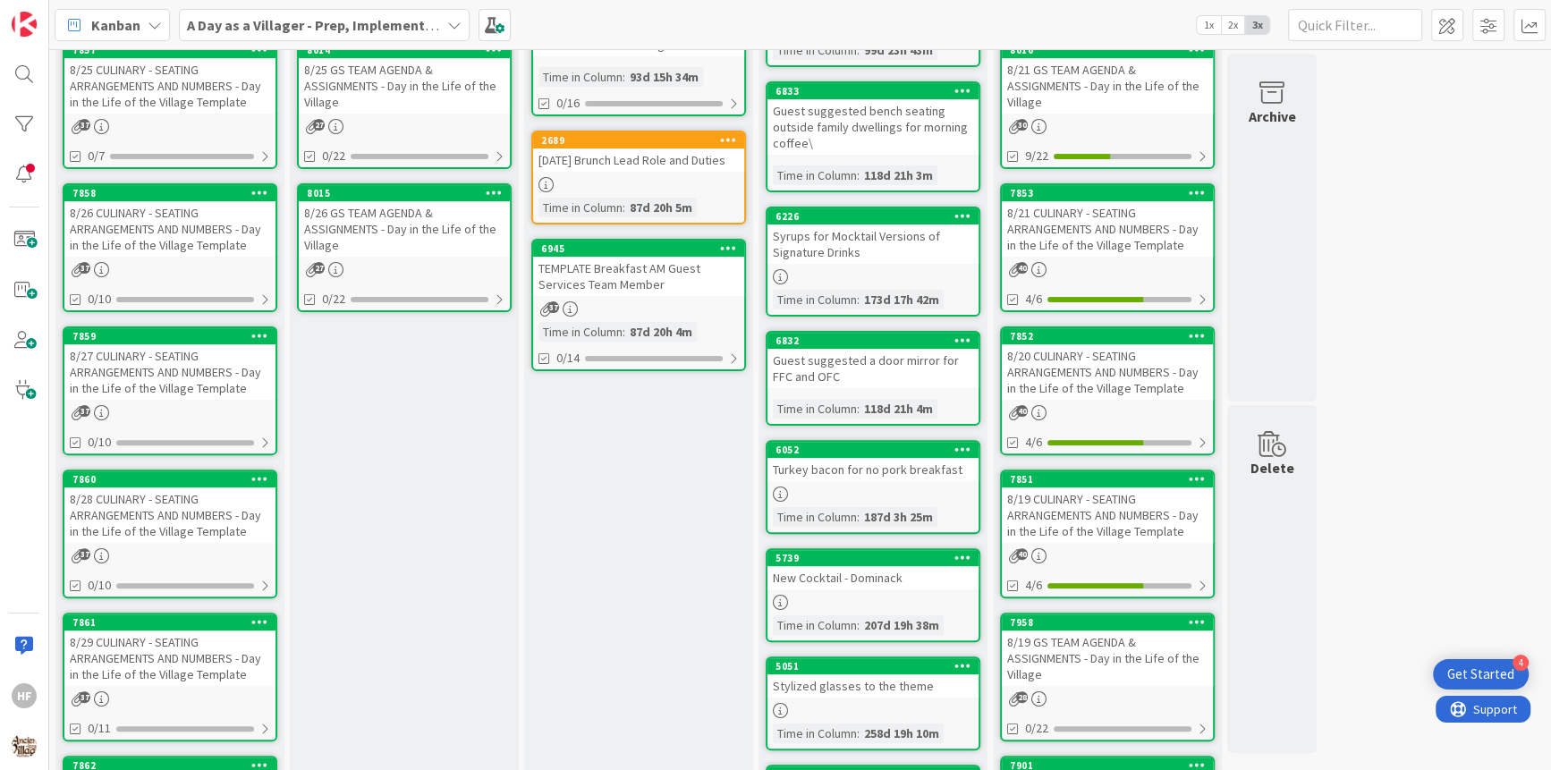
click at [154, 653] on div "8/29 CULINARY - SEATING ARRANGEMENTS AND NUMBERS - Day in the Life of the Villa…" at bounding box center [169, 657] width 211 height 55
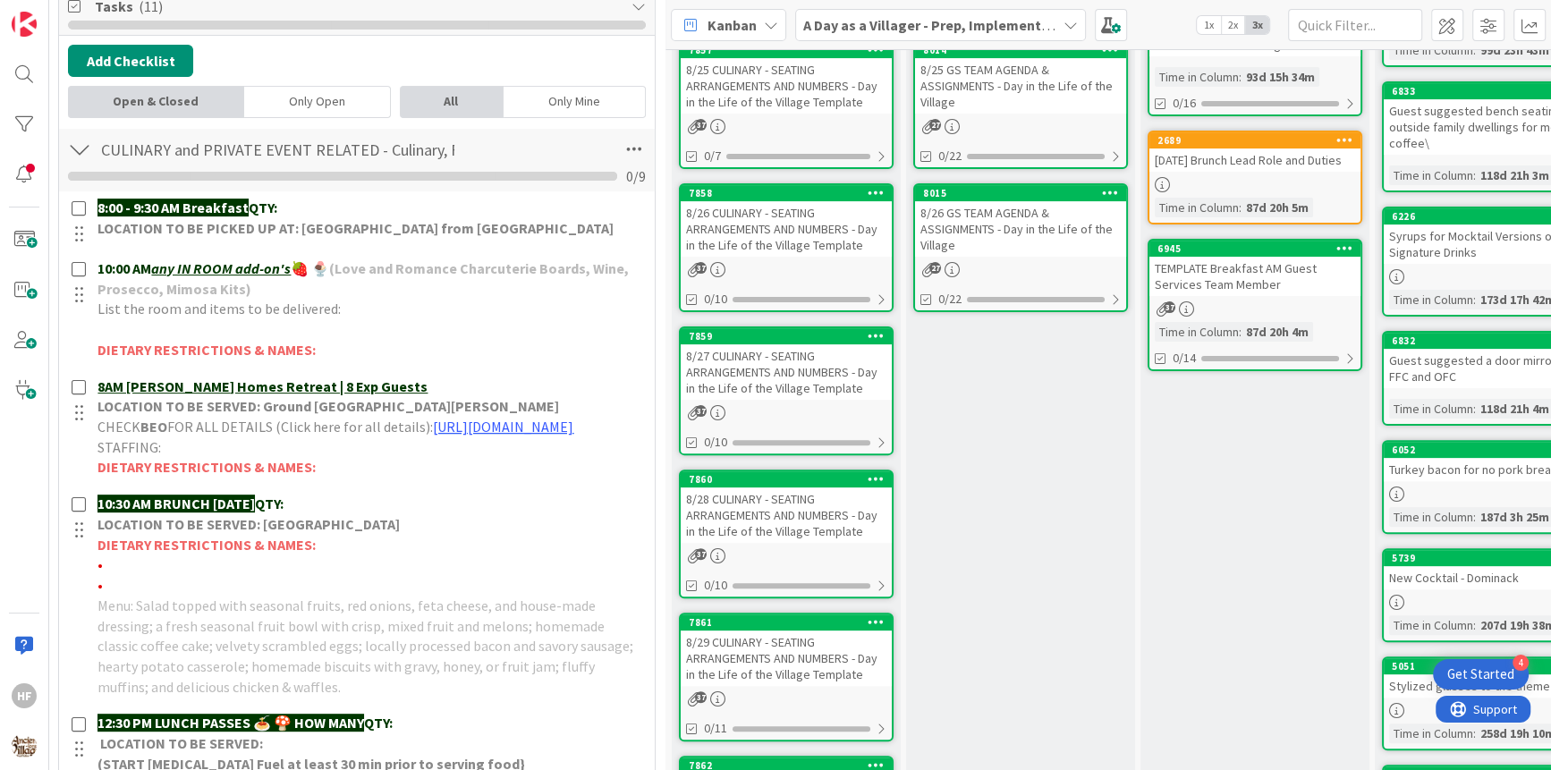
scroll to position [534, 0]
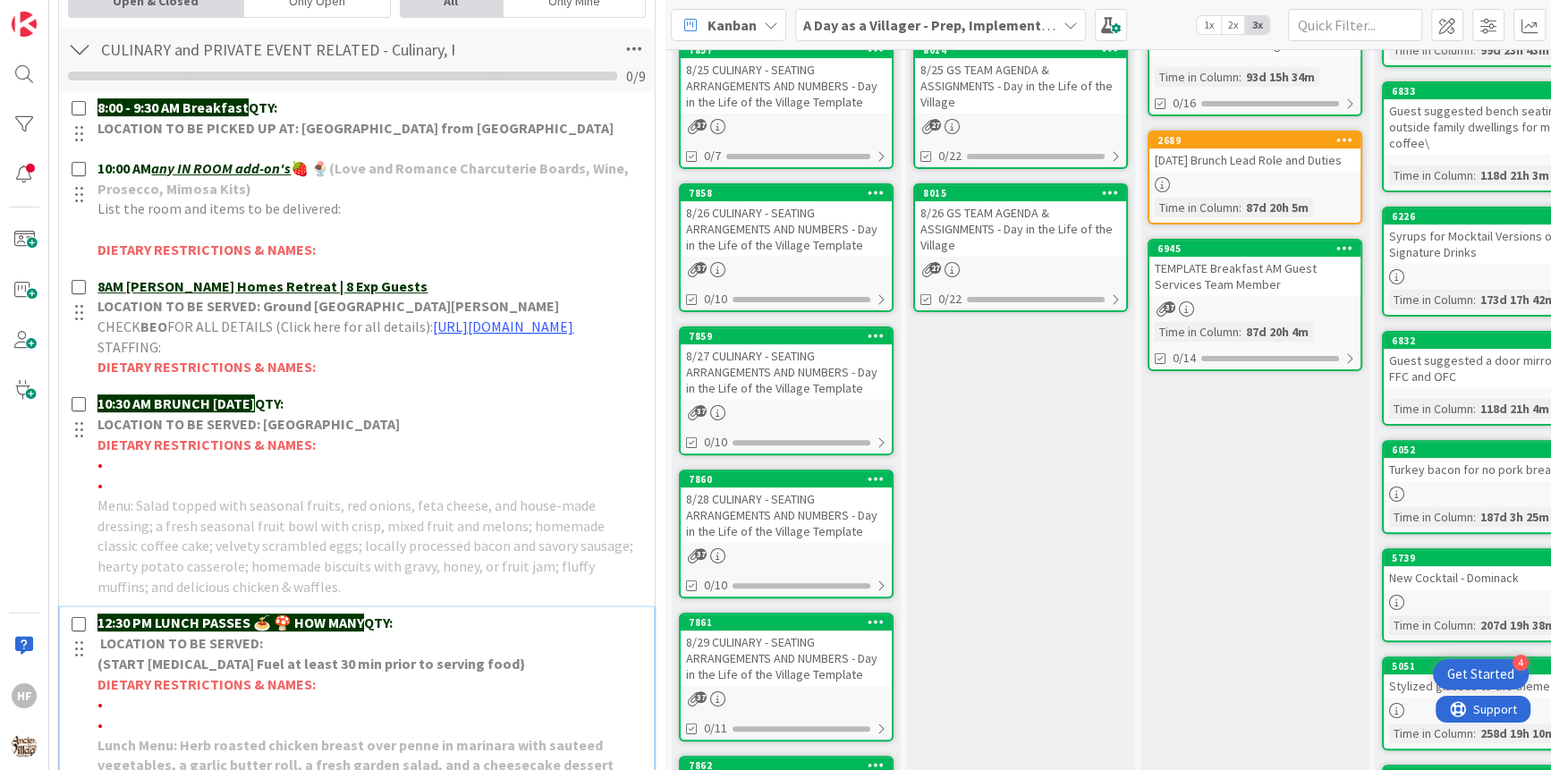
click at [456, 626] on div "12:30 PM LUNCH PASSES 🍝 🍄 HOW MANY QTY: LOCATION TO BE SERVED: (START [MEDICAL_…" at bounding box center [369, 693] width 559 height 173
click at [459, 633] on p "12:30 PM LUNCH PASSES 🍝 🍄 HOW MANY QTY:" at bounding box center [369, 623] width 545 height 21
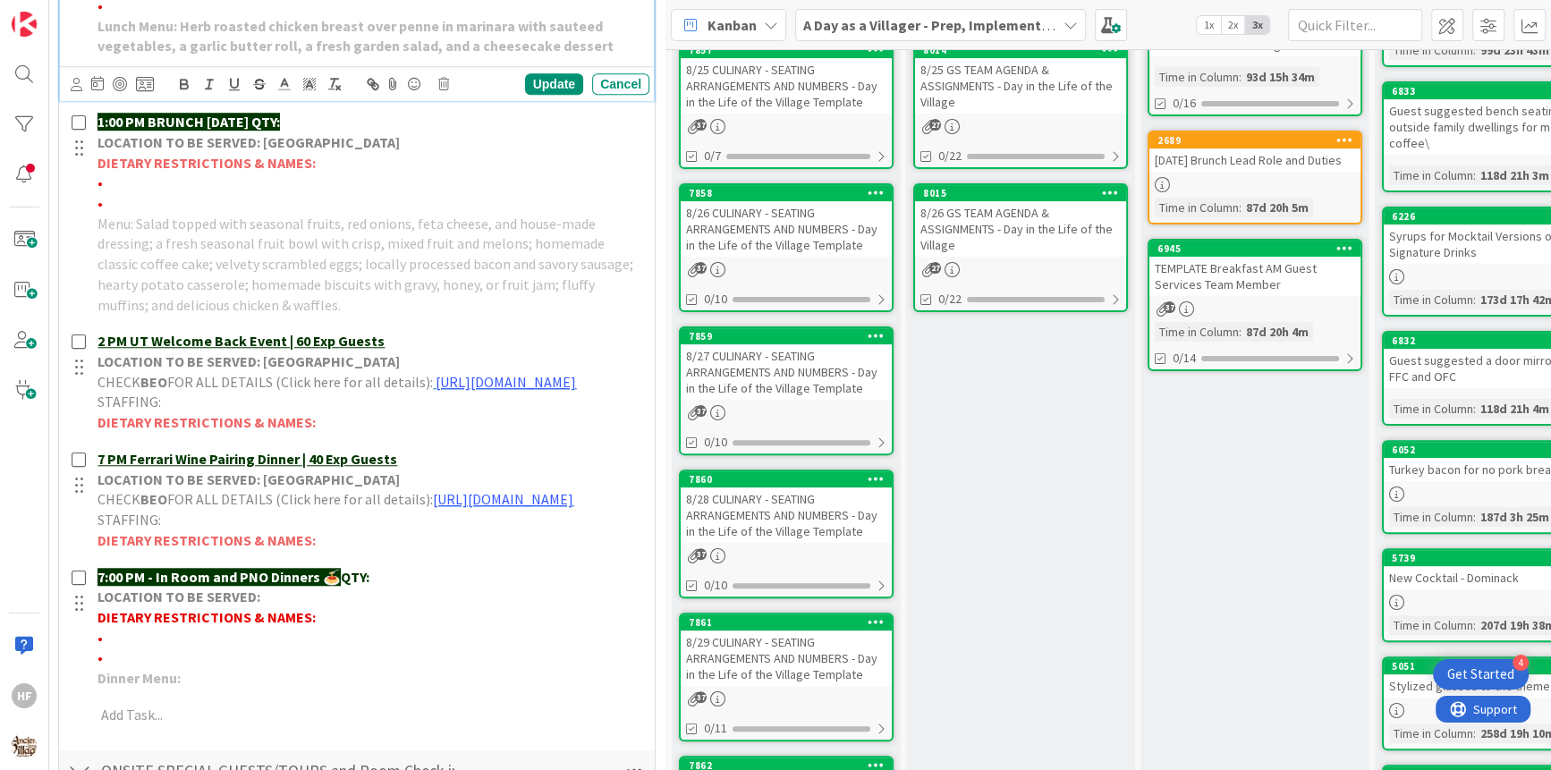
scroll to position [1254, 0]
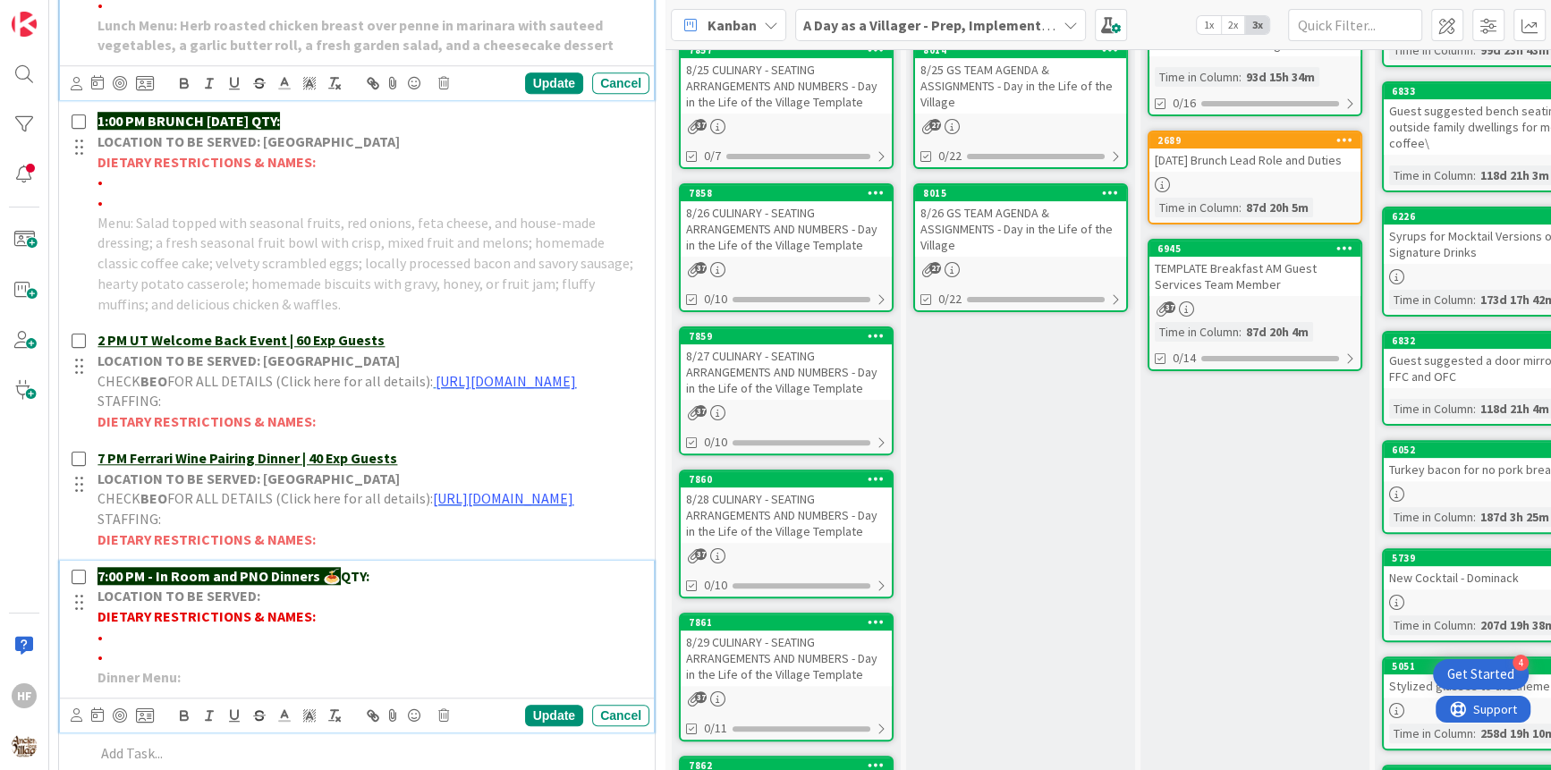
click at [486, 587] on p "7:00 PM - In Room and PNO Dinners 🍝 QTY:" at bounding box center [369, 576] width 545 height 21
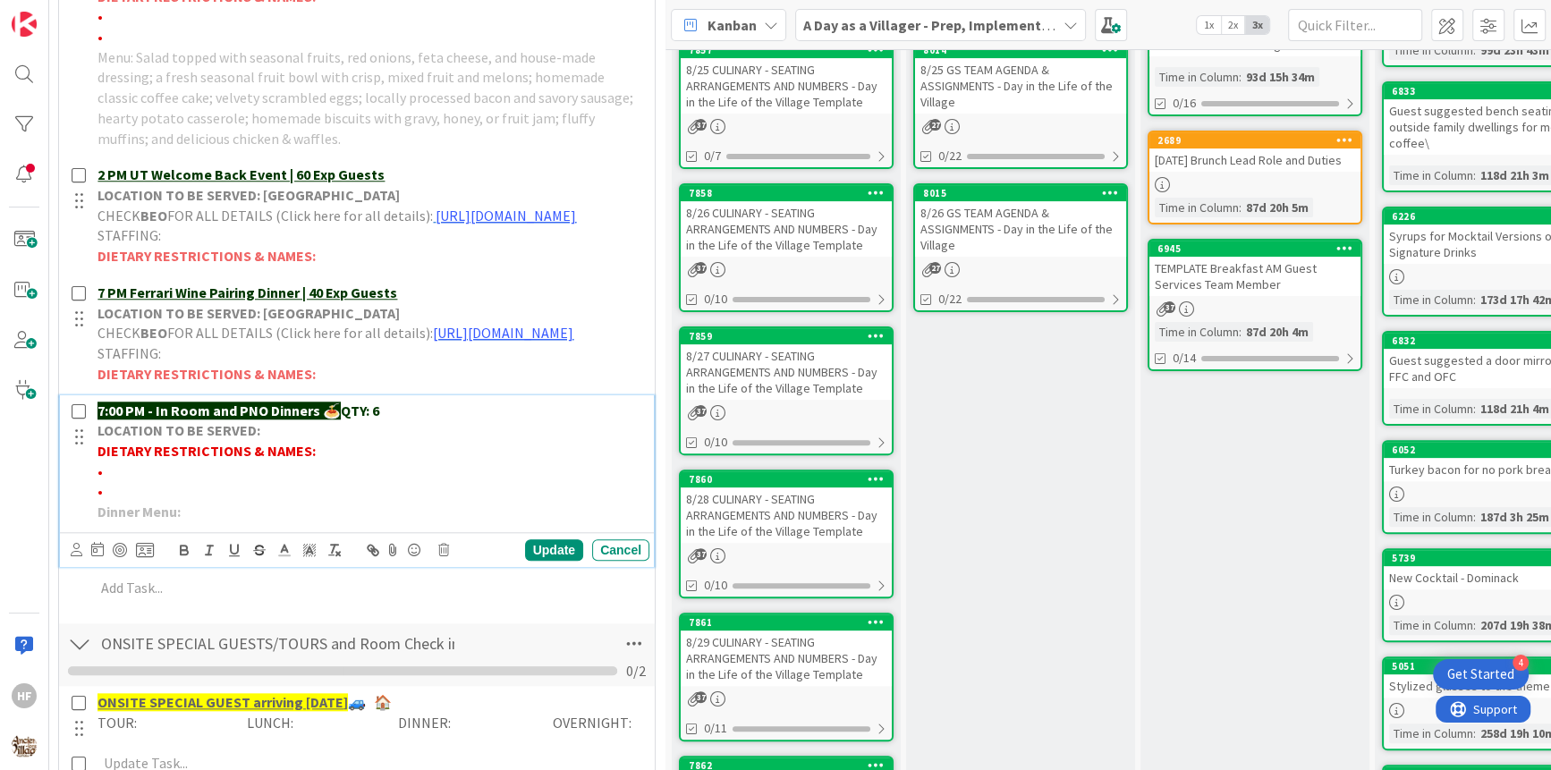
scroll to position [1402, 0]
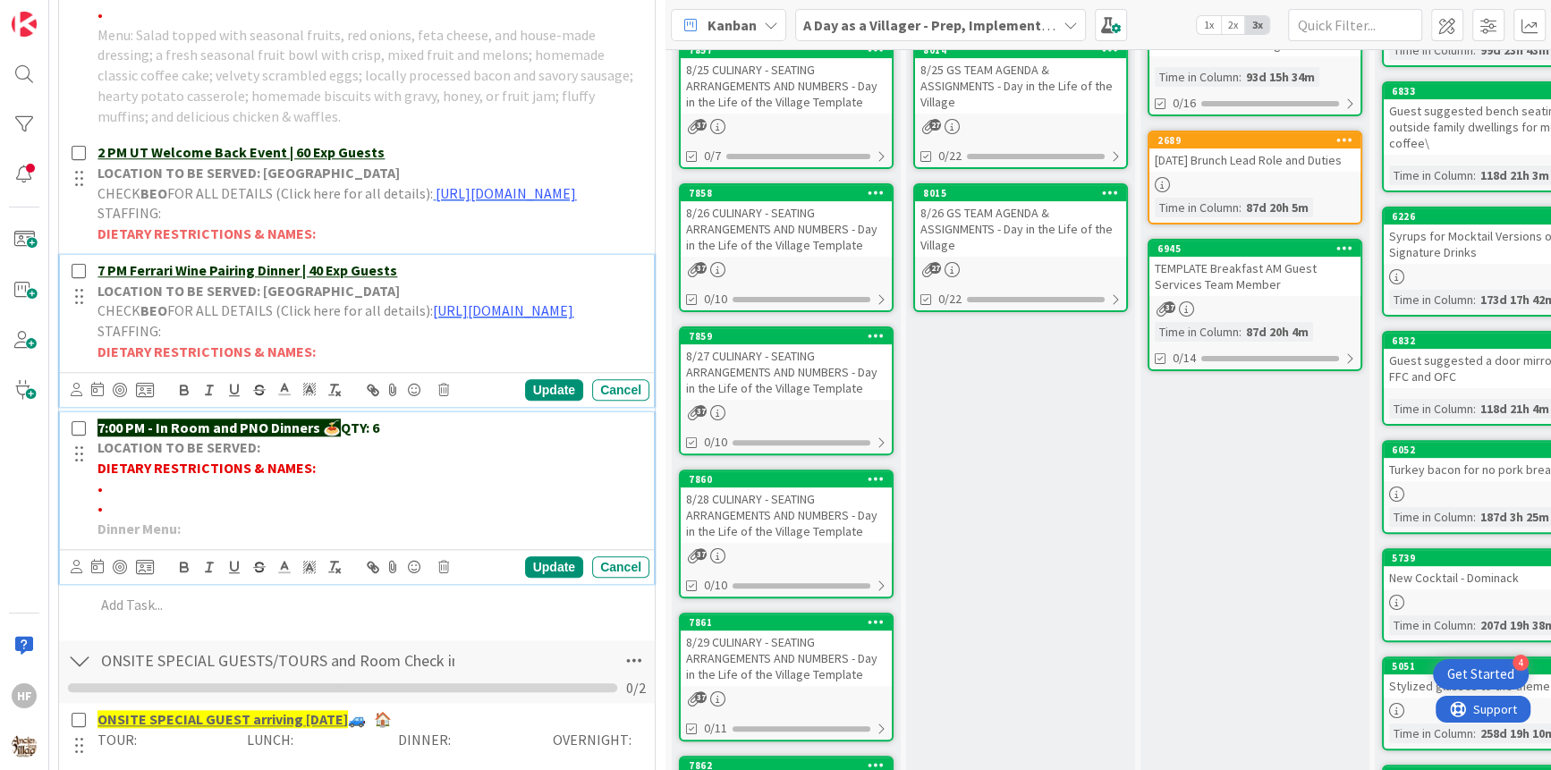
click at [470, 281] on p "7 PM Ferrari Wine Pairing Dinner | 40 Exp Guests" at bounding box center [369, 270] width 545 height 21
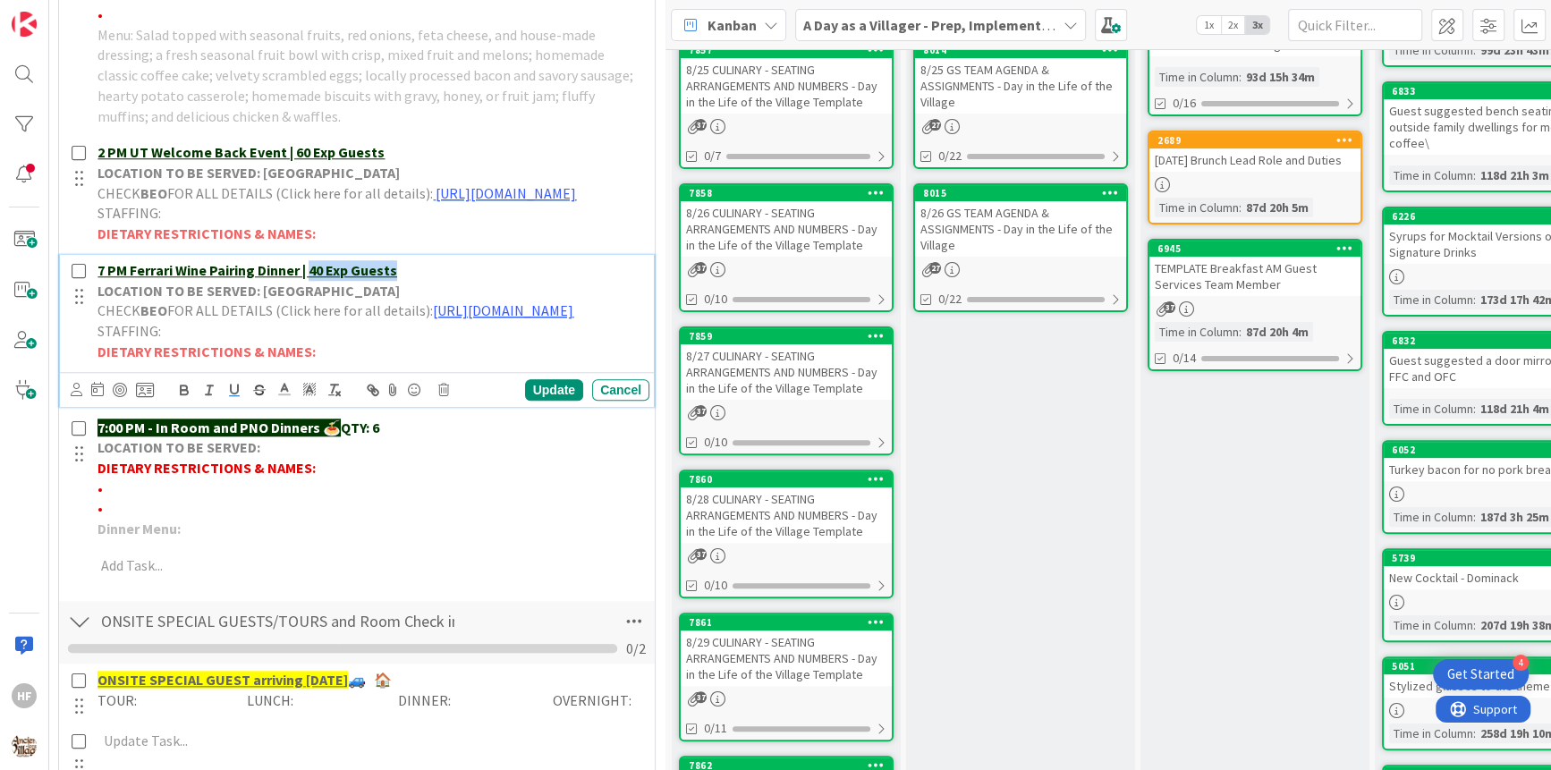
drag, startPoint x: 470, startPoint y: 303, endPoint x: 317, endPoint y: 308, distance: 153.0
click at [317, 281] on p "7 PM Ferrari Wine Pairing Dinner | 40 Exp Guests" at bounding box center [369, 270] width 545 height 21
click at [542, 402] on div "Update Cancel" at bounding box center [360, 389] width 579 height 25
click at [546, 401] on div "Update" at bounding box center [554, 389] width 58 height 21
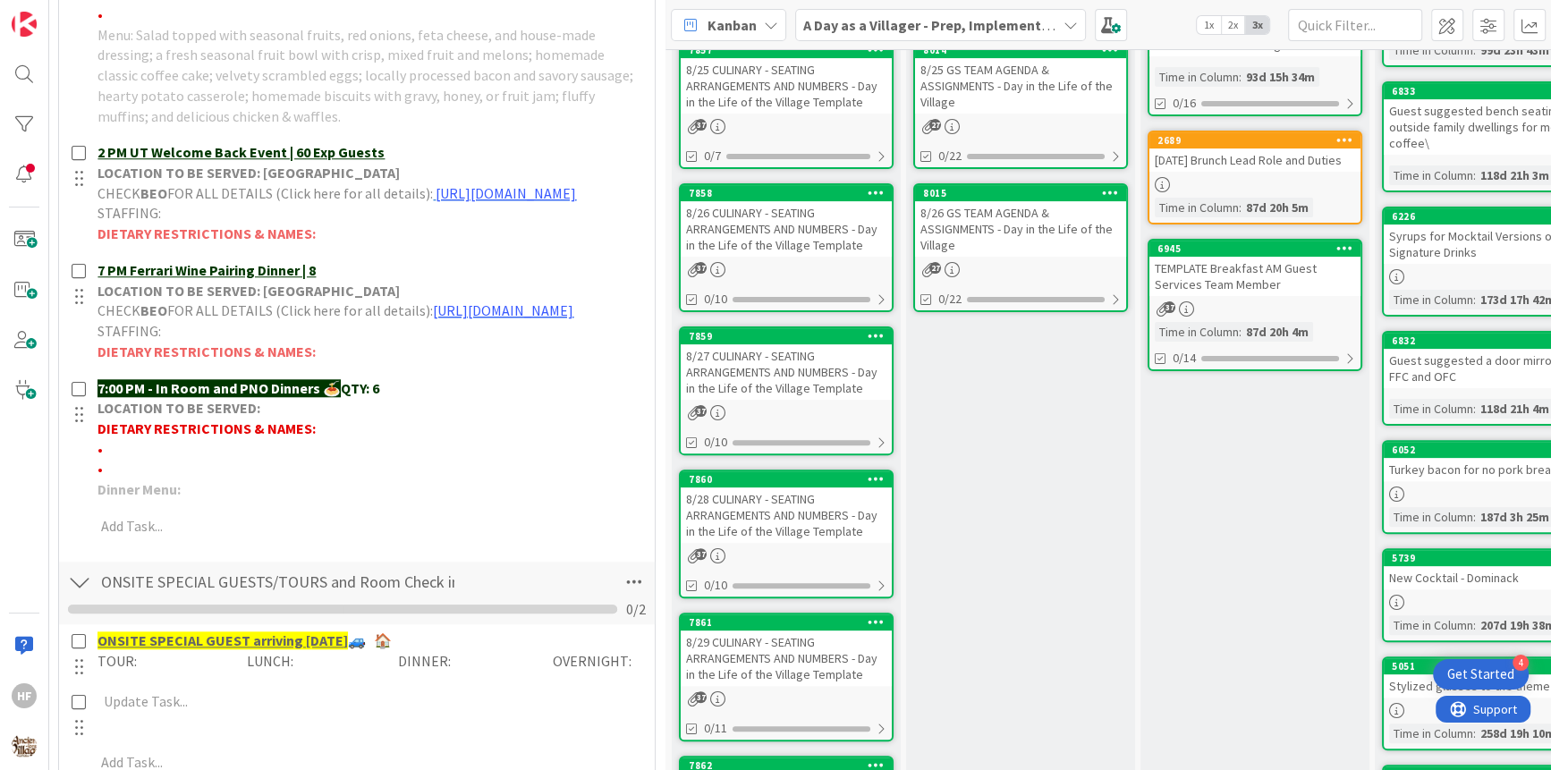
scroll to position [0, 0]
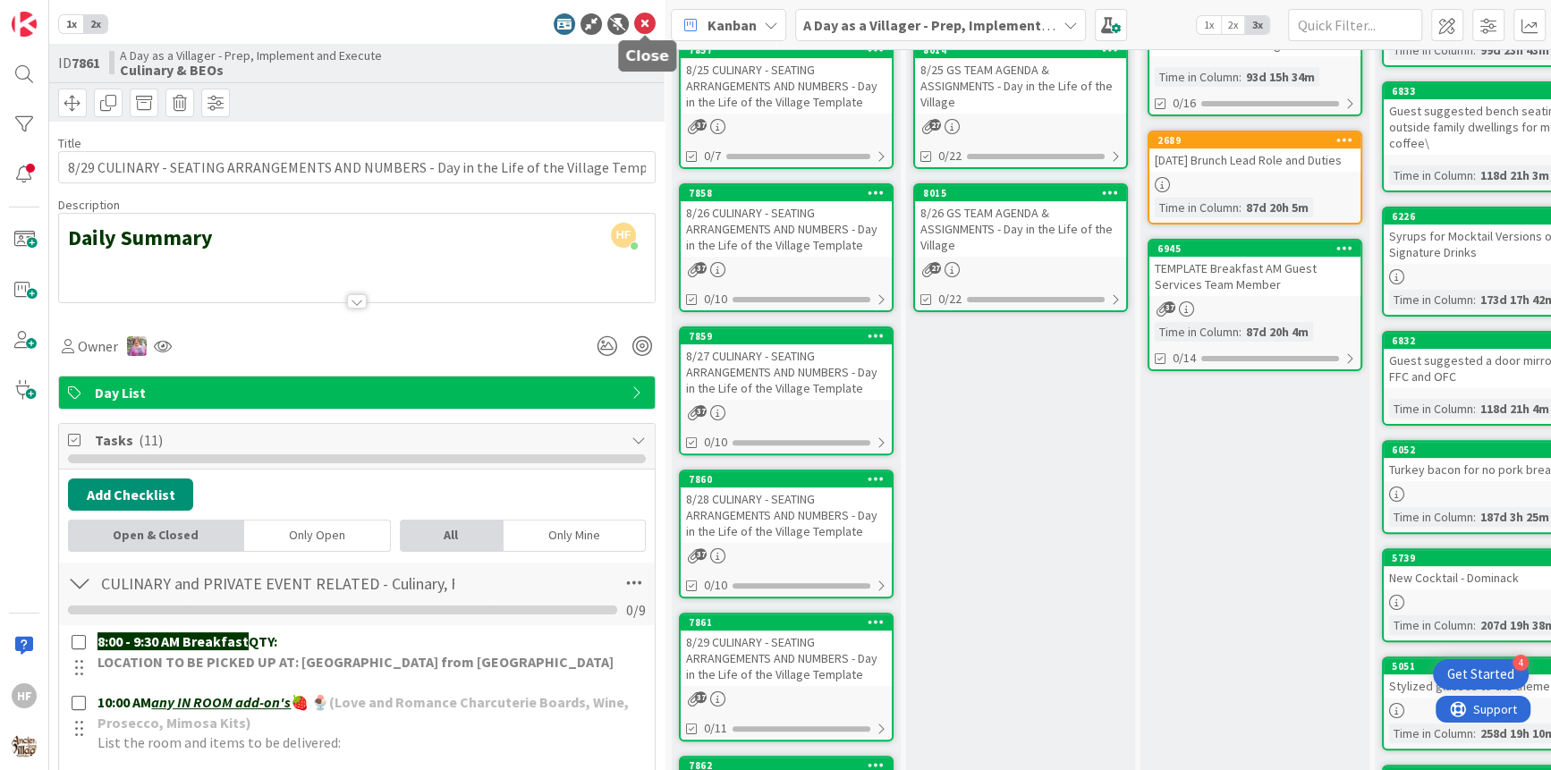
click at [640, 22] on icon at bounding box center [644, 23] width 21 height 21
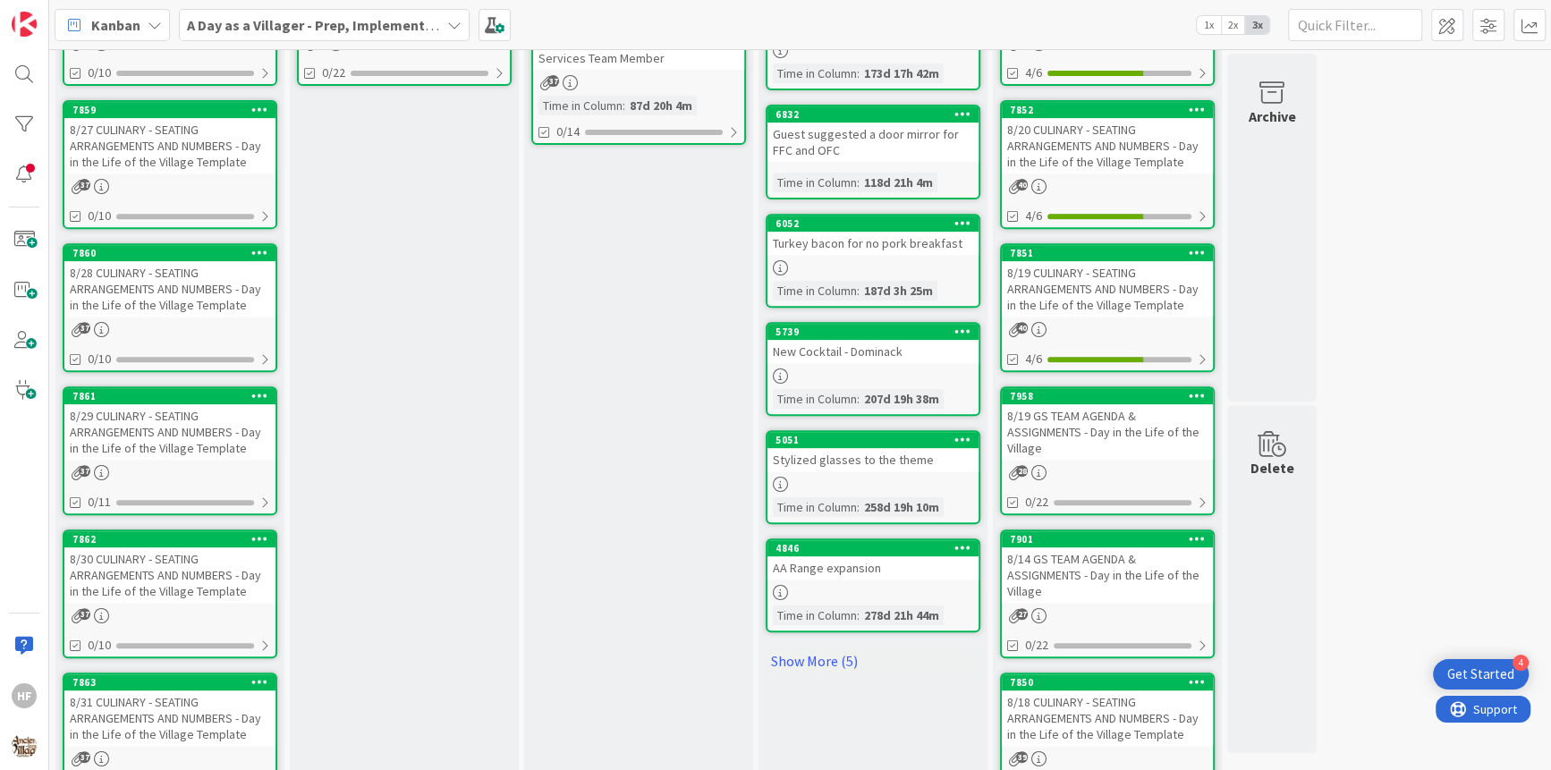
scroll to position [672, 0]
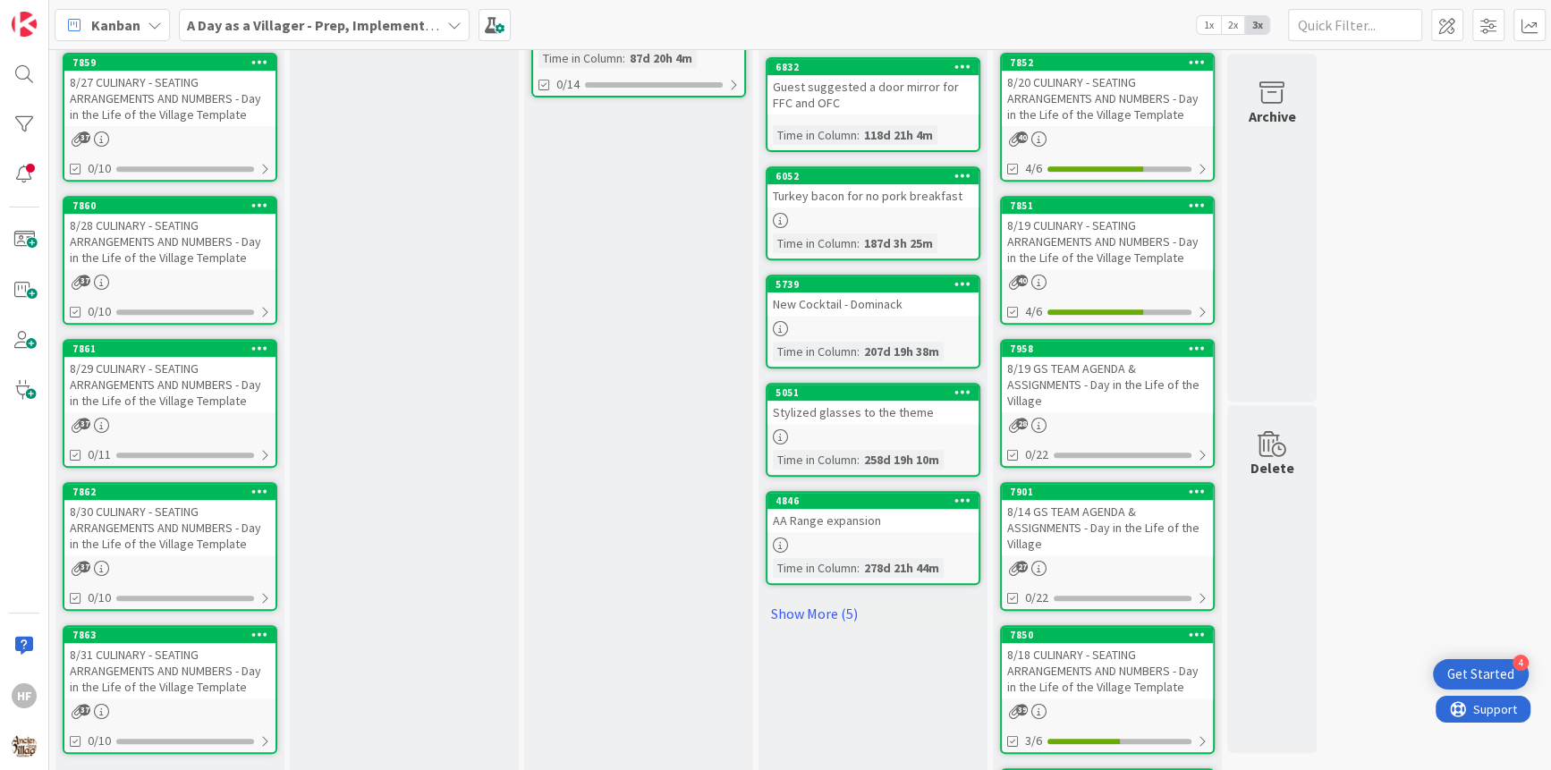
click at [154, 538] on div "8/30 CULINARY - SEATING ARRANGEMENTS AND NUMBERS - Day in the Life of the Villa…" at bounding box center [169, 527] width 211 height 55
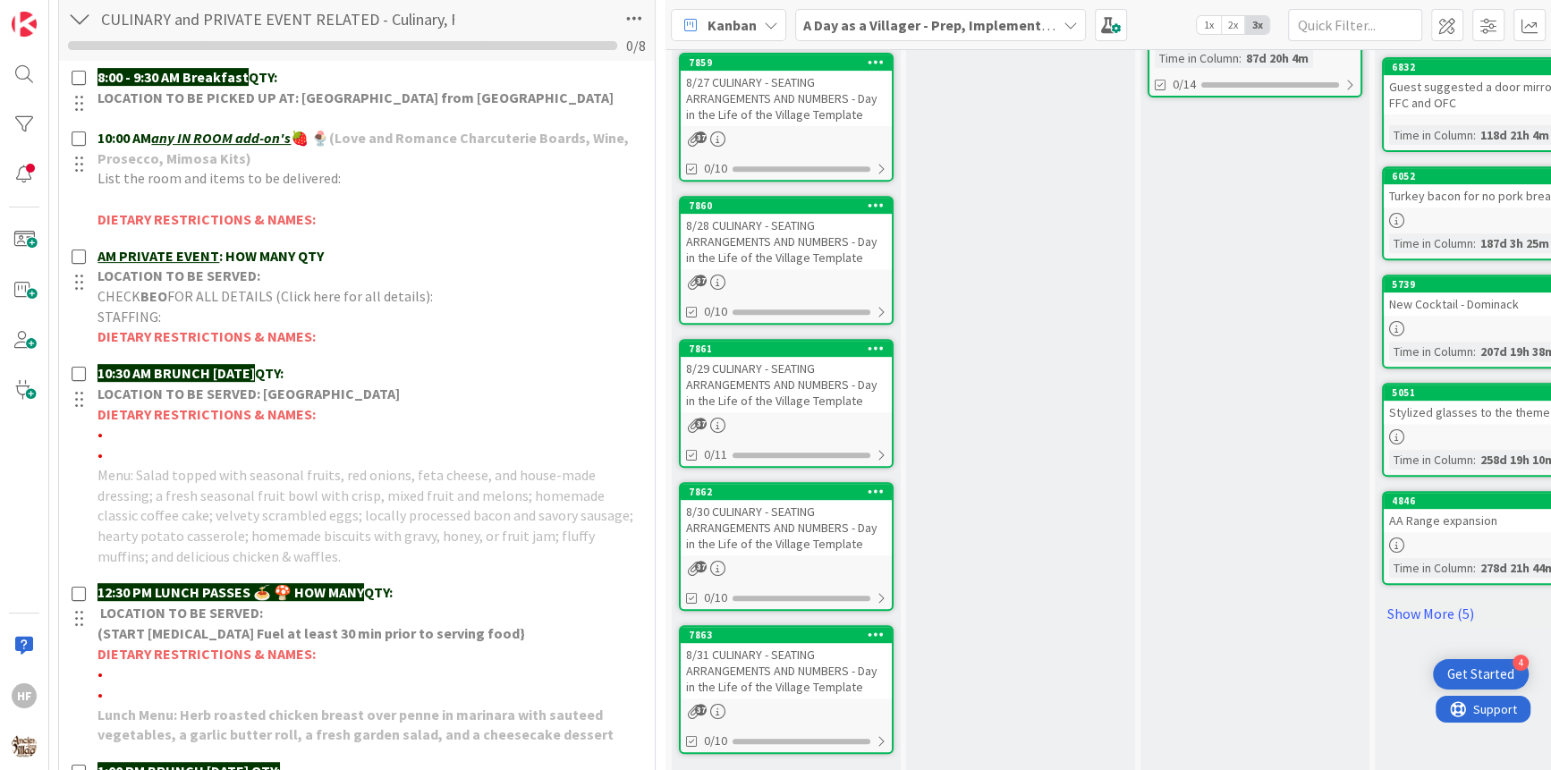
scroll to position [624, 0]
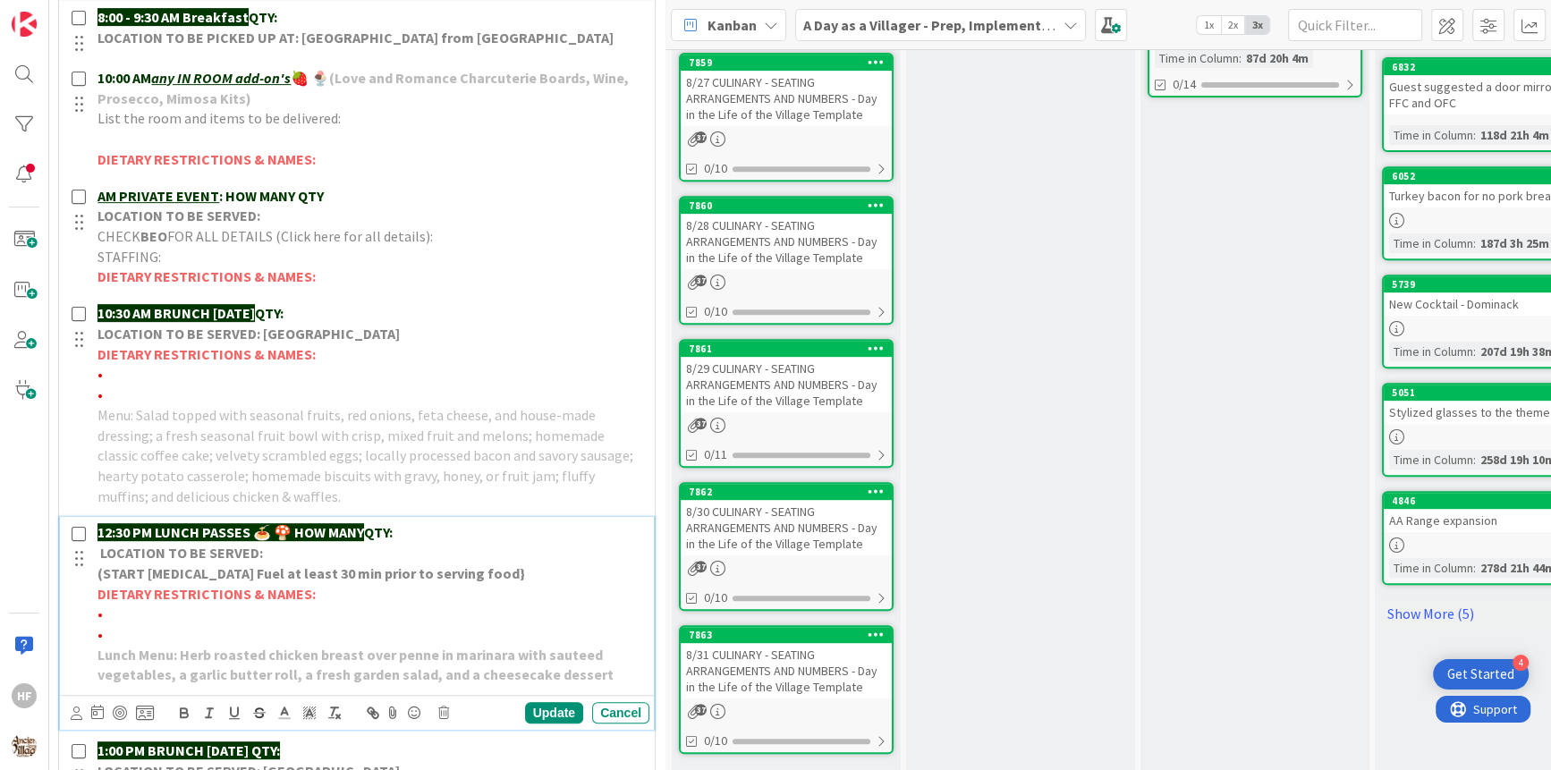
click at [408, 535] on p "12:30 PM LUNCH PASSES 🍝 🍄 HOW MANY QTY:" at bounding box center [369, 532] width 545 height 21
click at [545, 704] on div "Update" at bounding box center [554, 712] width 58 height 21
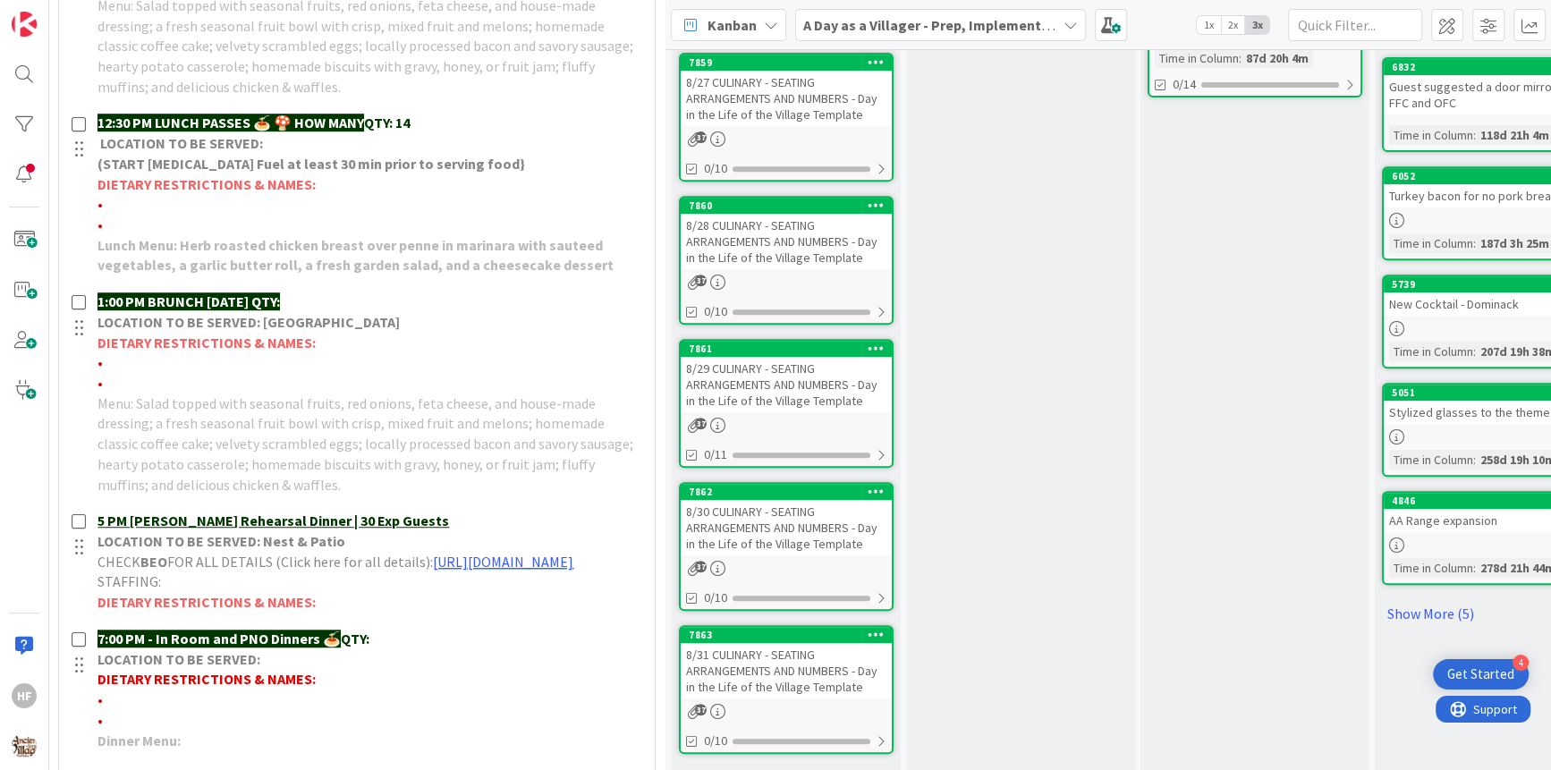
scroll to position [1186, 0]
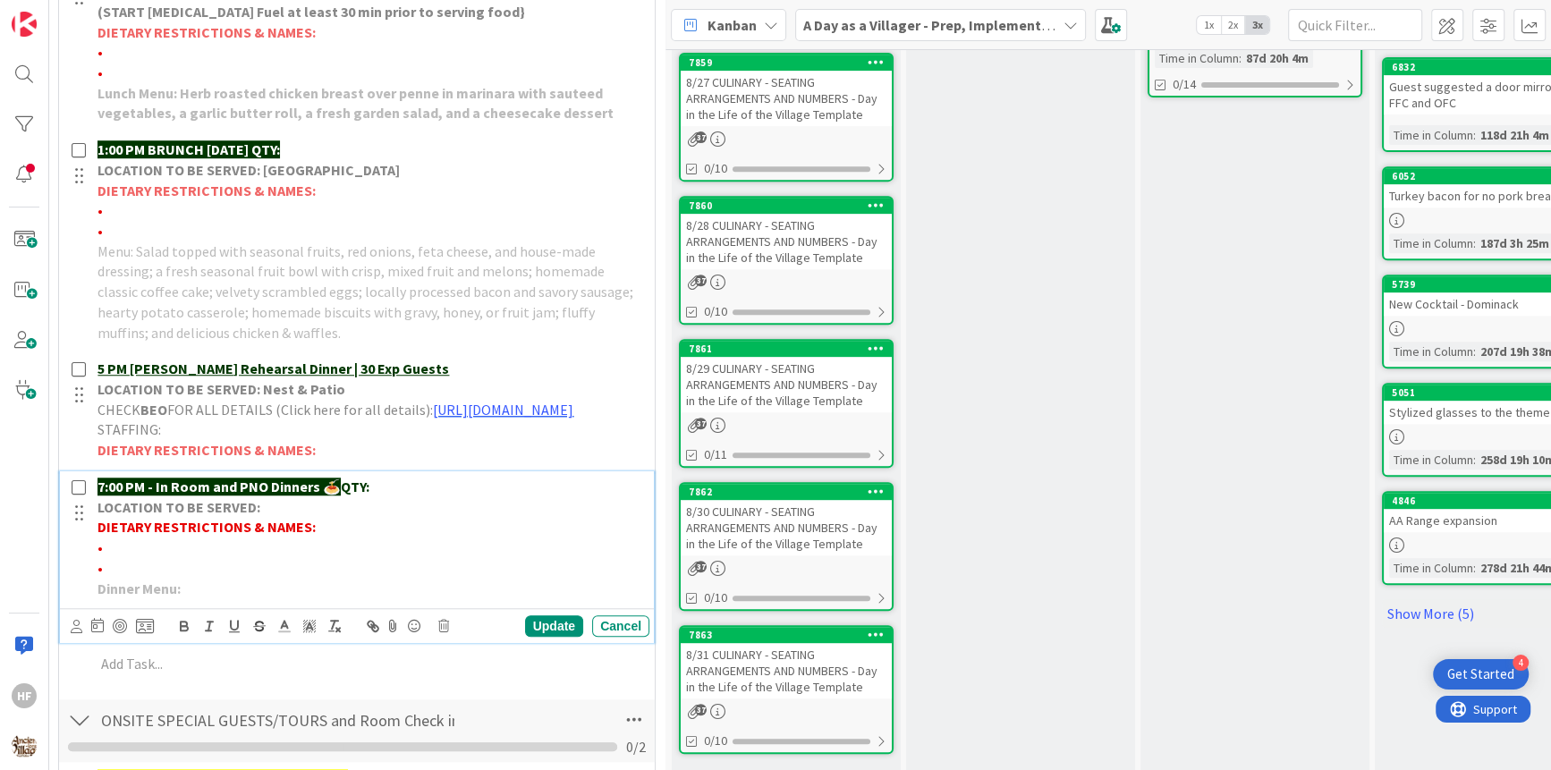
click at [505, 515] on p "LOCATION TO BE SERVED:" at bounding box center [369, 507] width 545 height 21
click at [491, 497] on p "7:00 PM - In Room and PNO Dinners 🍝 QTY:" at bounding box center [369, 487] width 545 height 21
click at [537, 637] on div "Update" at bounding box center [554, 625] width 58 height 21
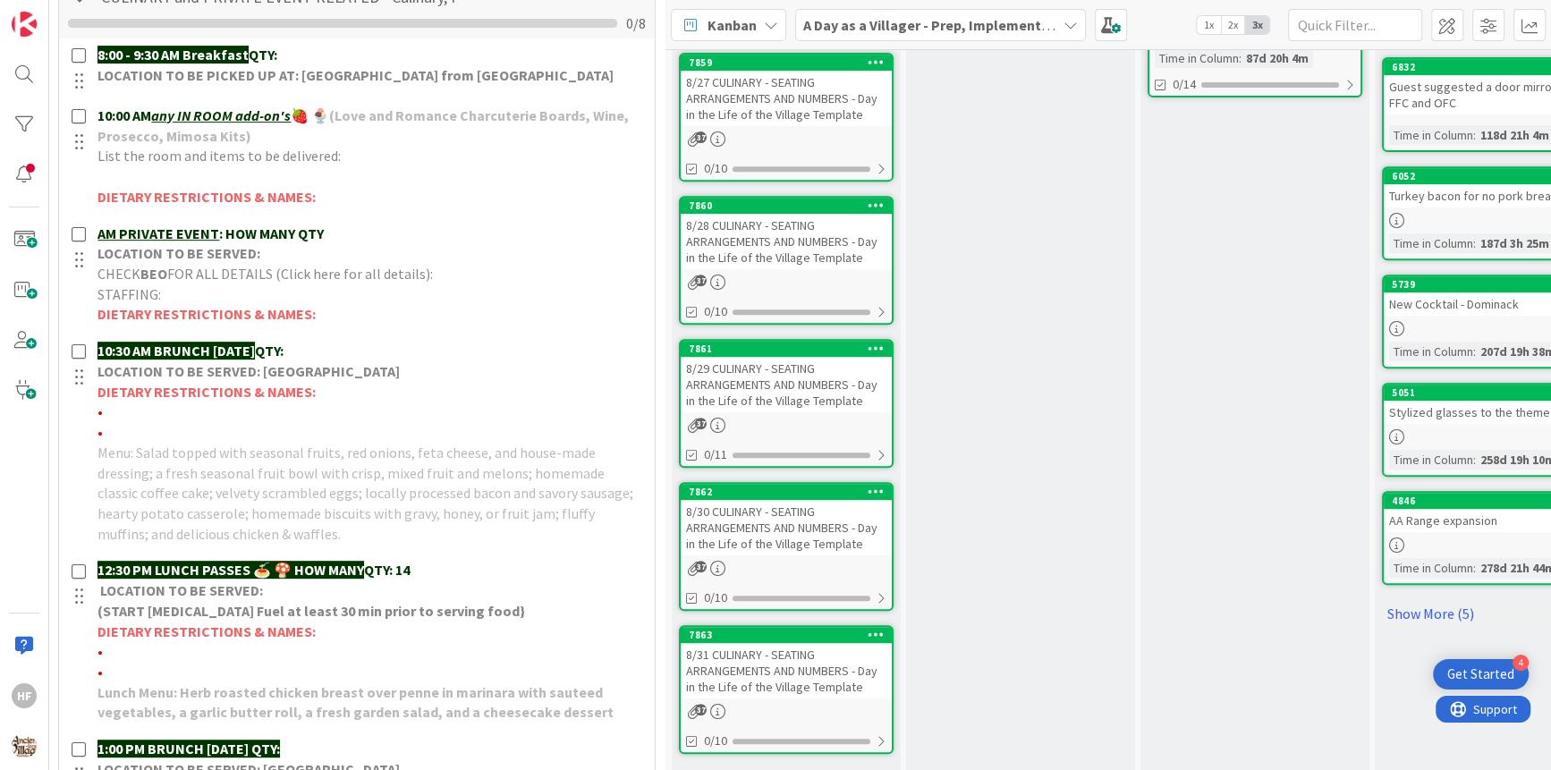
scroll to position [0, 0]
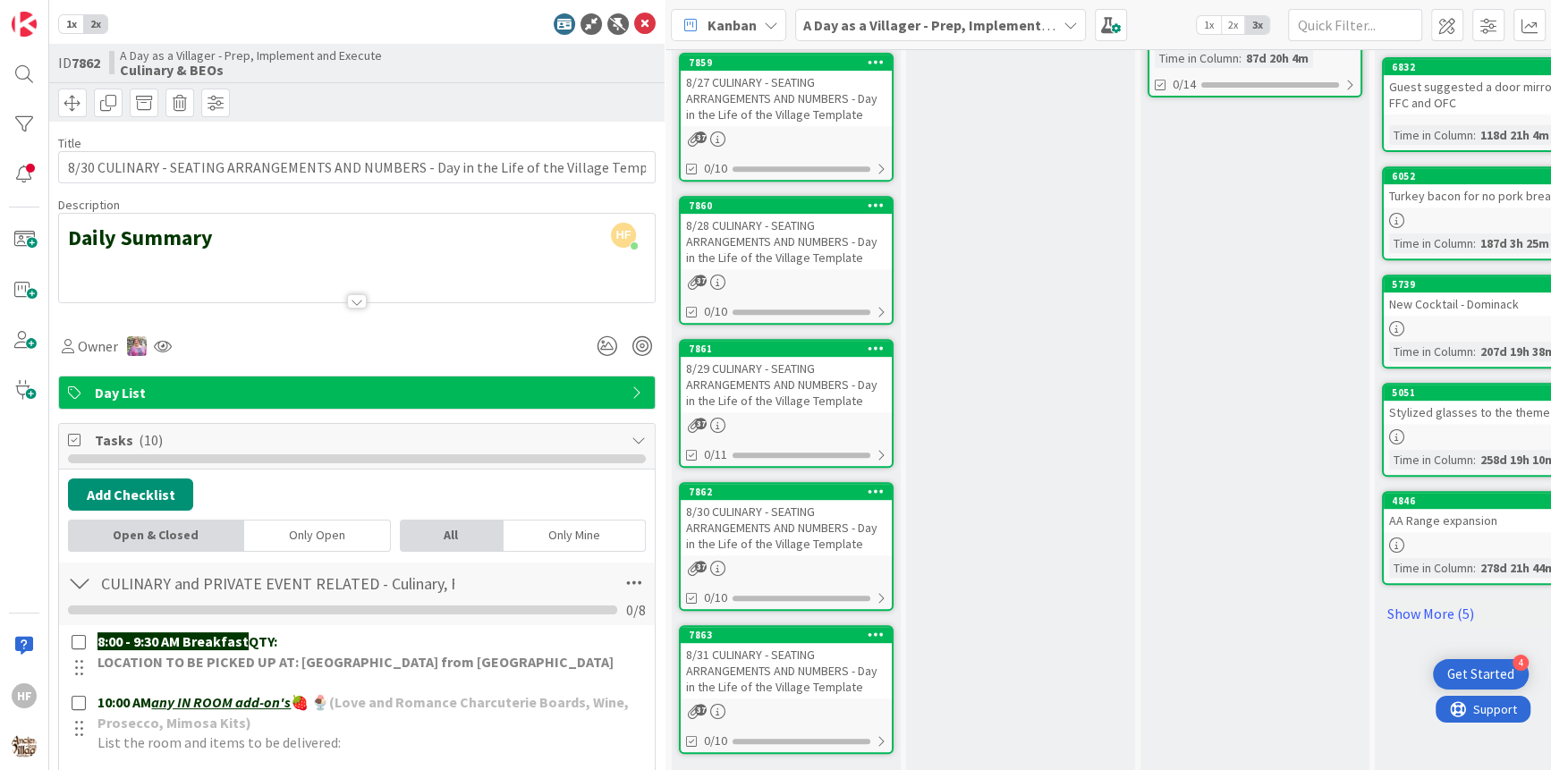
click at [637, 36] on div "1x 2x ID 7862 A Day as a Villager - Prep, Implement and Execute Culinary & BEOs…" at bounding box center [357, 385] width 616 height 770
click at [639, 29] on icon at bounding box center [644, 23] width 21 height 21
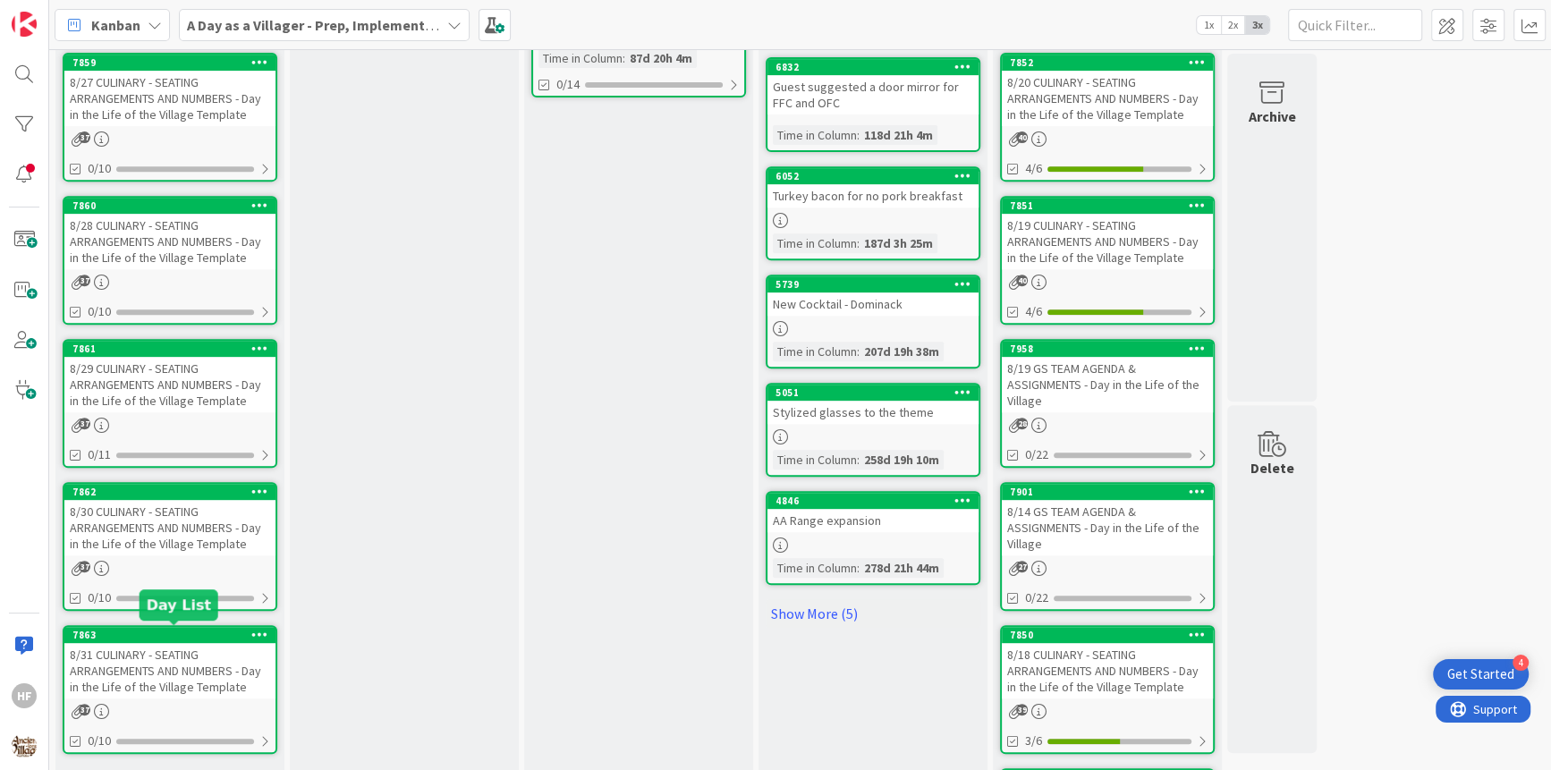
click at [189, 664] on div "8/31 CULINARY - SEATING ARRANGEMENTS AND NUMBERS - Day in the Life of the Villa…" at bounding box center [169, 670] width 211 height 55
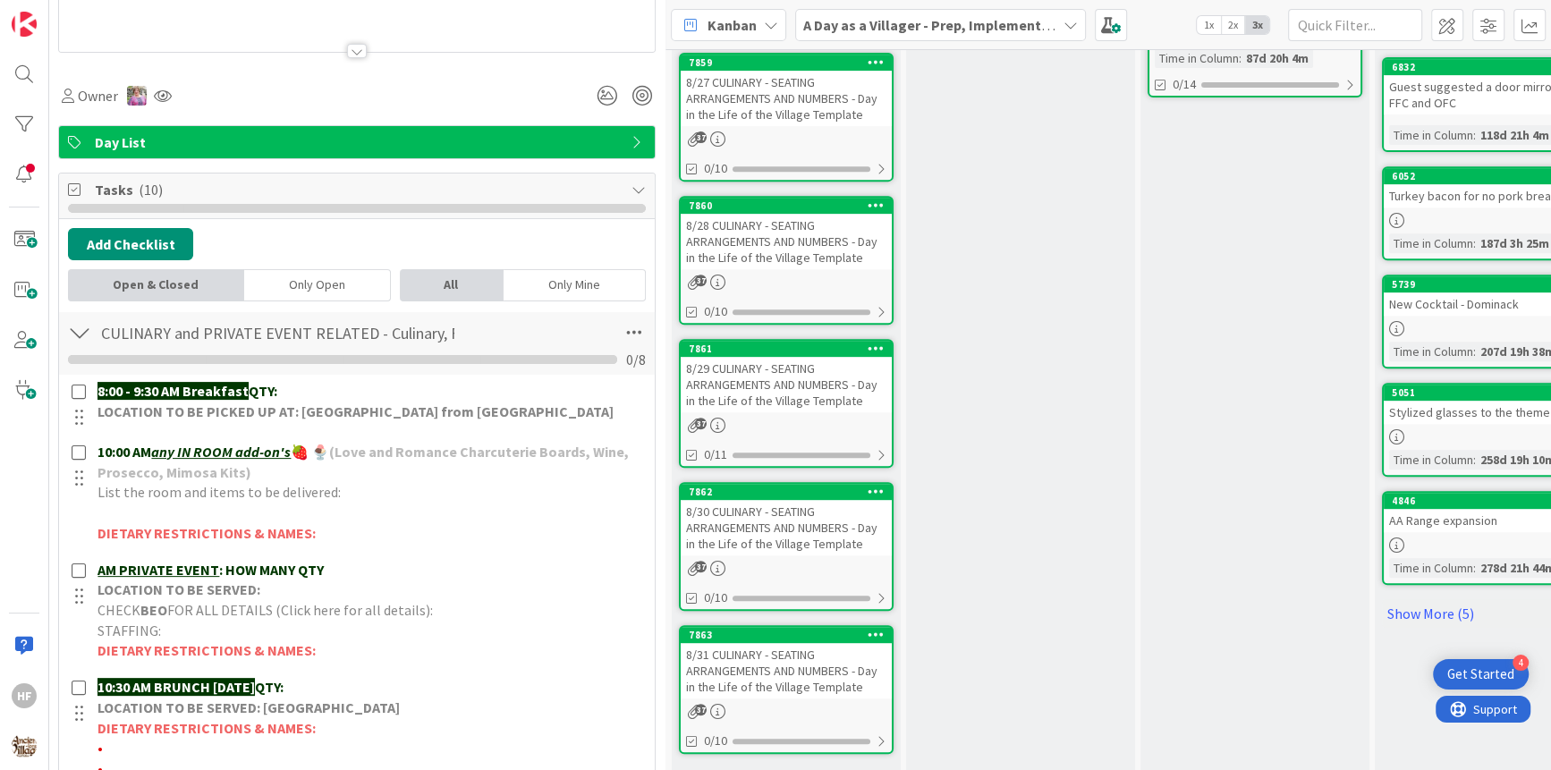
scroll to position [251, 0]
click at [333, 685] on p "10:30 AM BRUNCH [DATE] QTY:" at bounding box center [369, 686] width 545 height 21
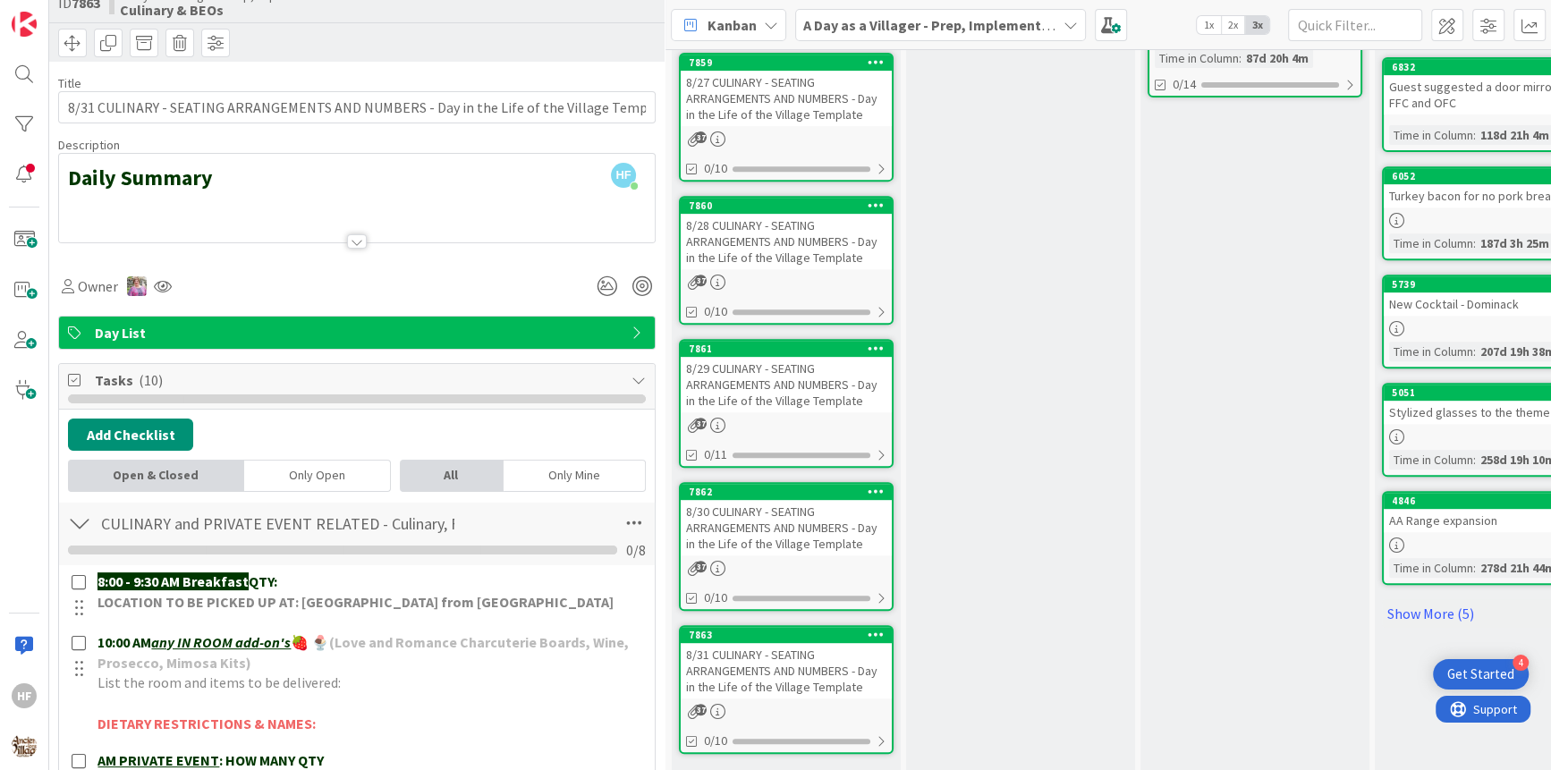
scroll to position [0, 0]
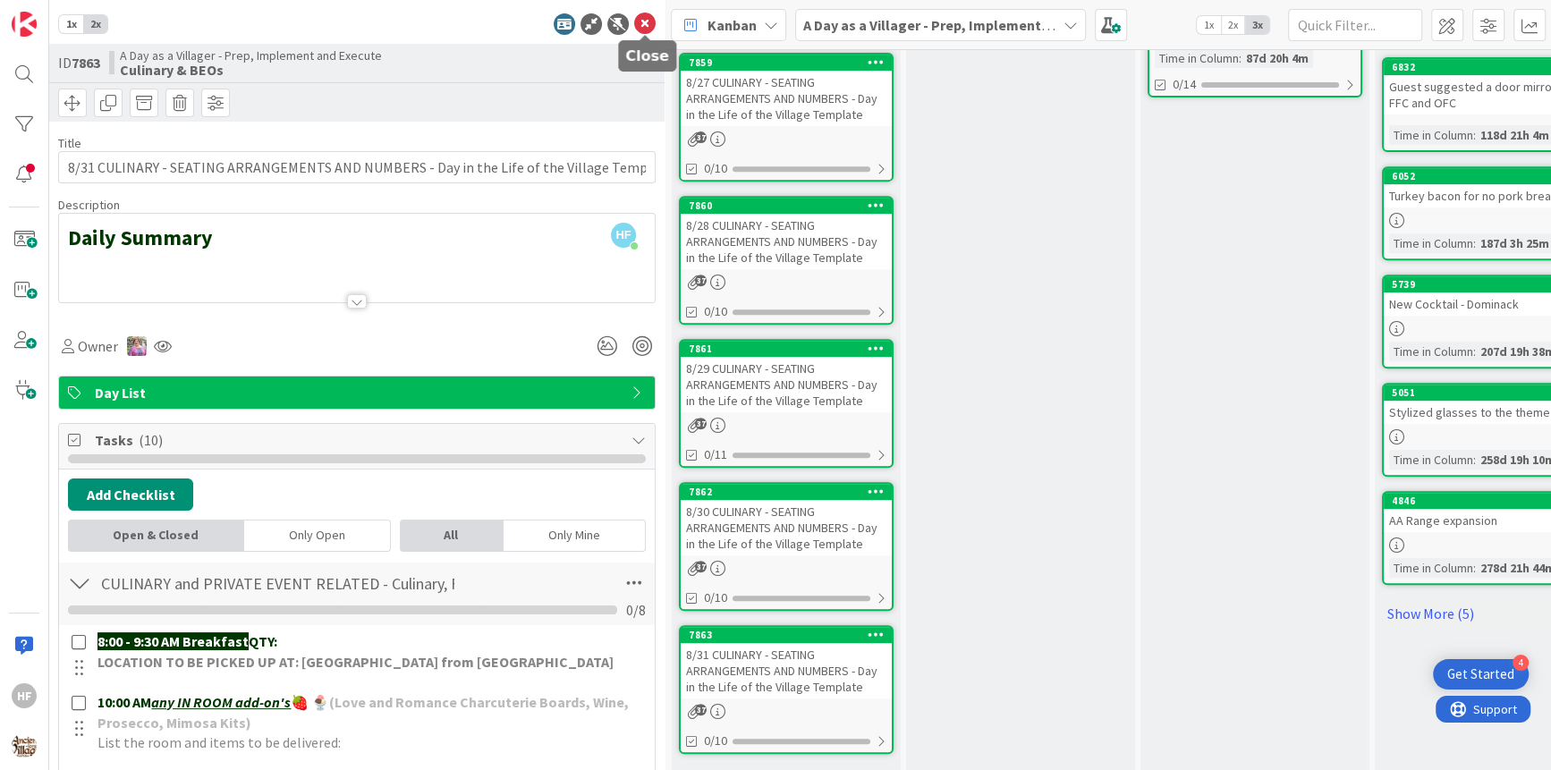
click at [641, 20] on icon at bounding box center [644, 23] width 21 height 21
